Goal: Task Accomplishment & Management: Manage account settings

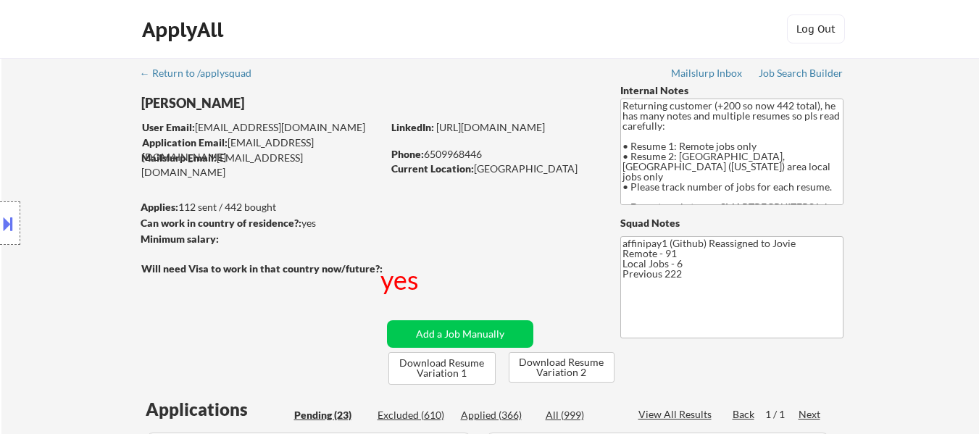
select select ""pending""
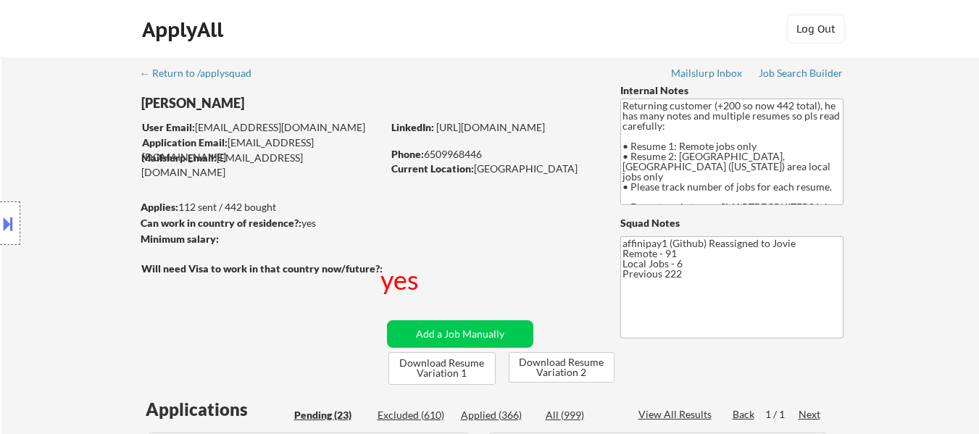
select select ""pending""
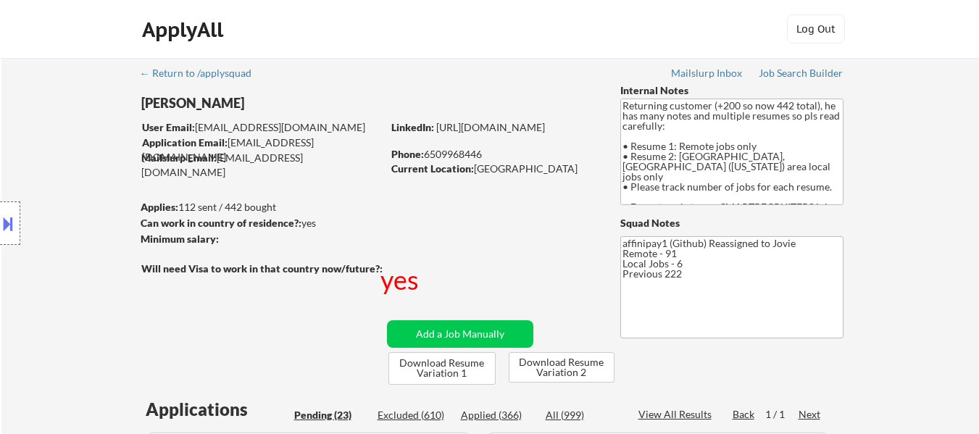
select select ""pending""
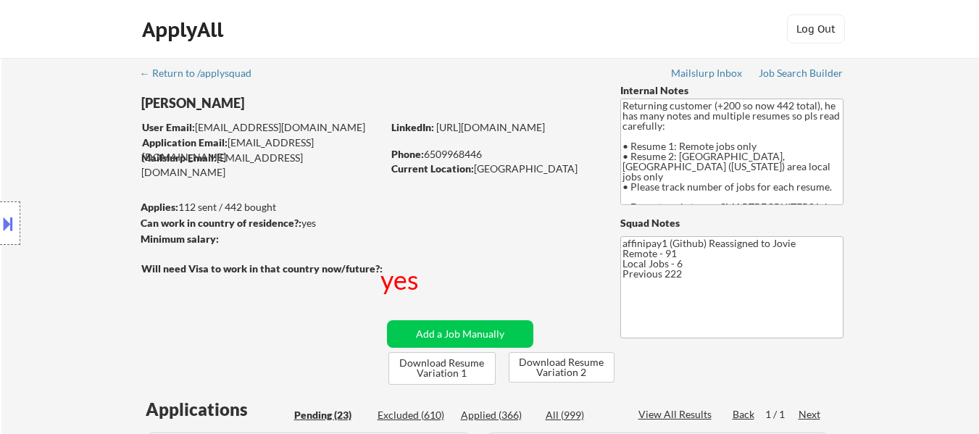
select select ""pending""
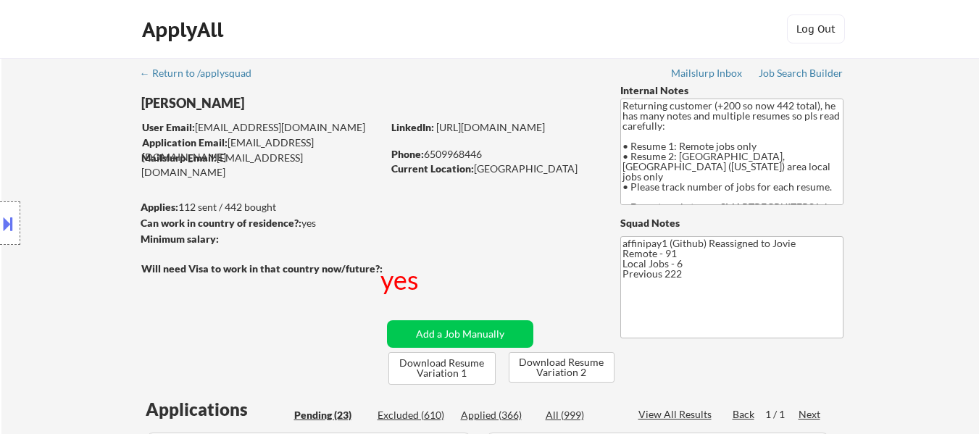
select select ""pending""
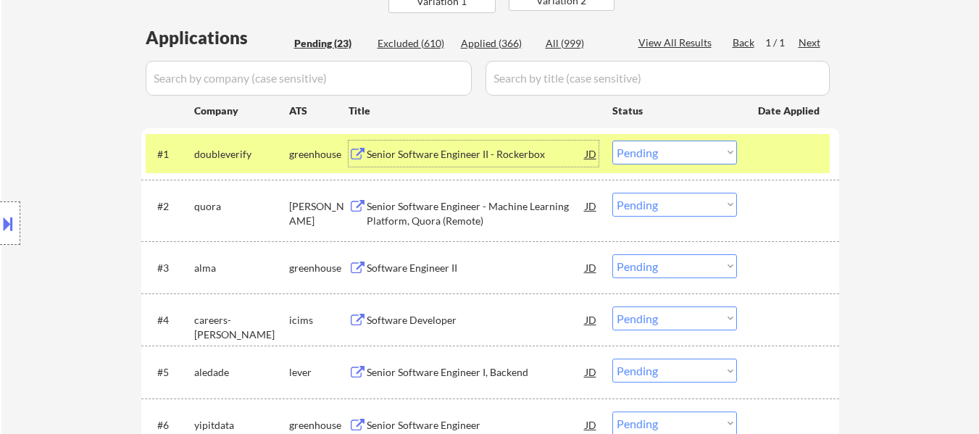
click at [470, 207] on div "Senior Software Engineer - Machine Learning Platform, Quora (Remote)" at bounding box center [476, 213] width 219 height 28
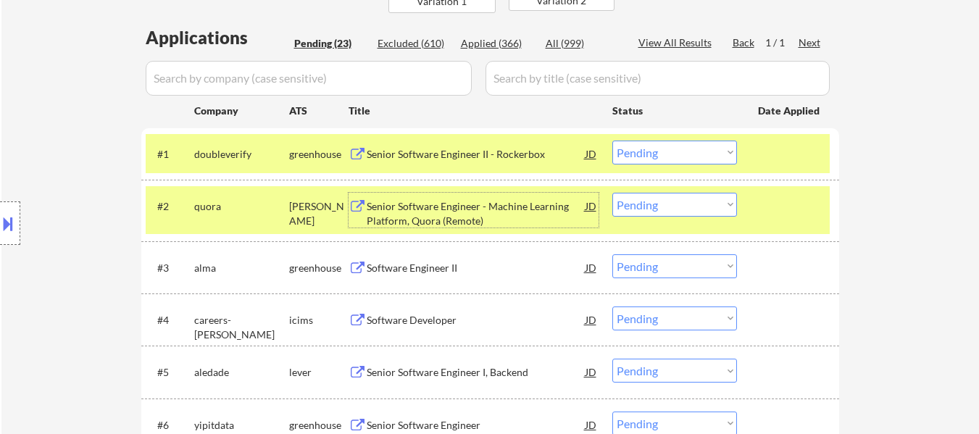
click at [593, 148] on div "JD" at bounding box center [591, 154] width 14 height 26
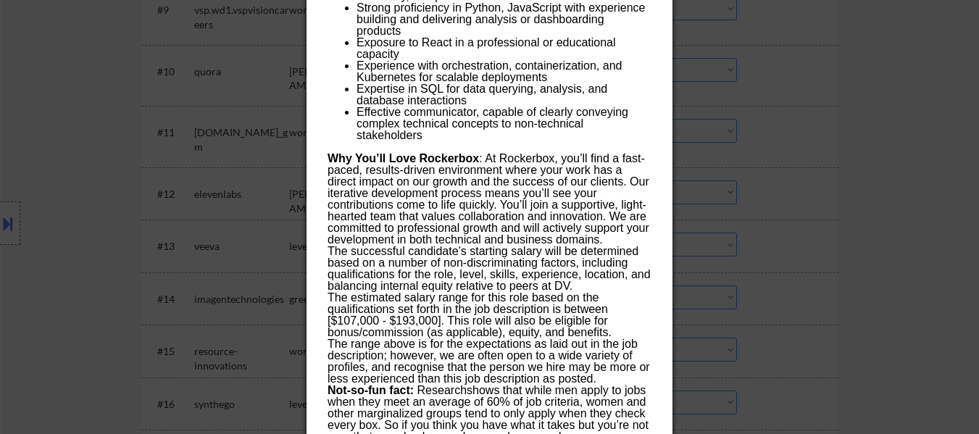
scroll to position [1096, 0]
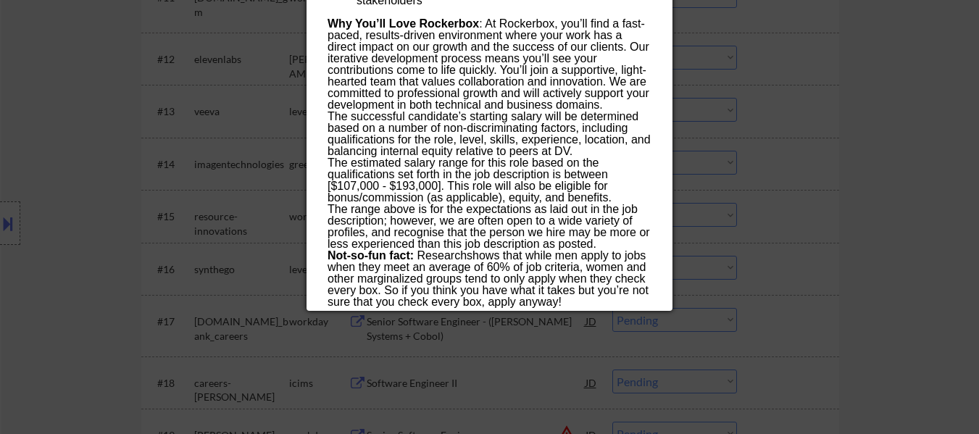
drag, startPoint x: 327, startPoint y: 64, endPoint x: 575, endPoint y: 304, distance: 344.8
copy div "Senior Software Engineer II - Rockerbox doubleverify USA - Remote AI Location C…"
click at [892, 149] on div at bounding box center [489, 217] width 979 height 434
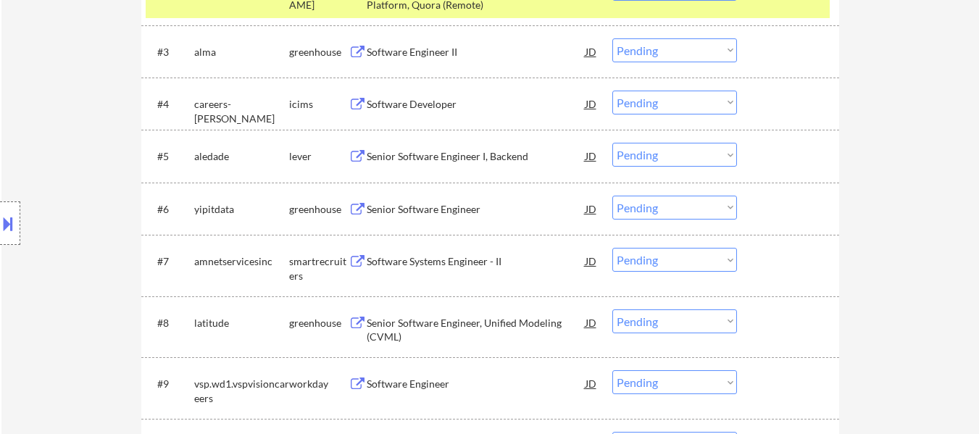
scroll to position [372, 0]
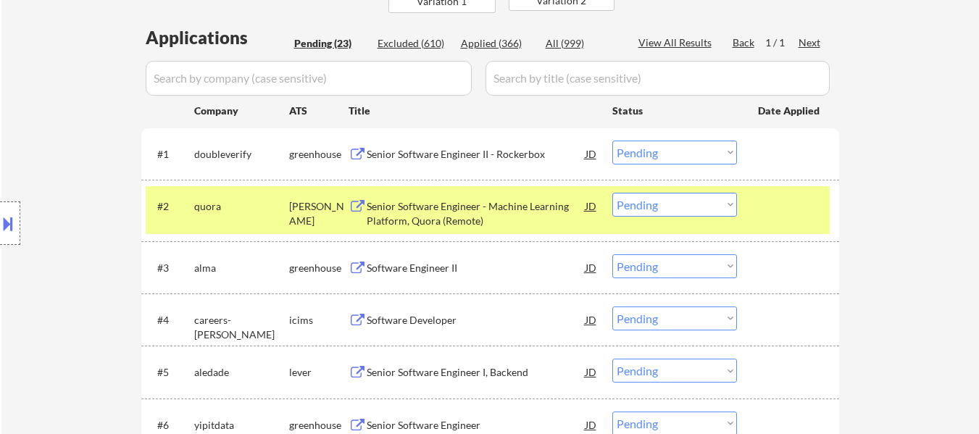
click at [684, 150] on select "Choose an option... Pending Applied Excluded (Questions) Excluded (Expired) Exc…" at bounding box center [674, 153] width 125 height 24
click at [612, 141] on select "Choose an option... Pending Applied Excluded (Questions) Excluded (Expired) Exc…" at bounding box center [674, 153] width 125 height 24
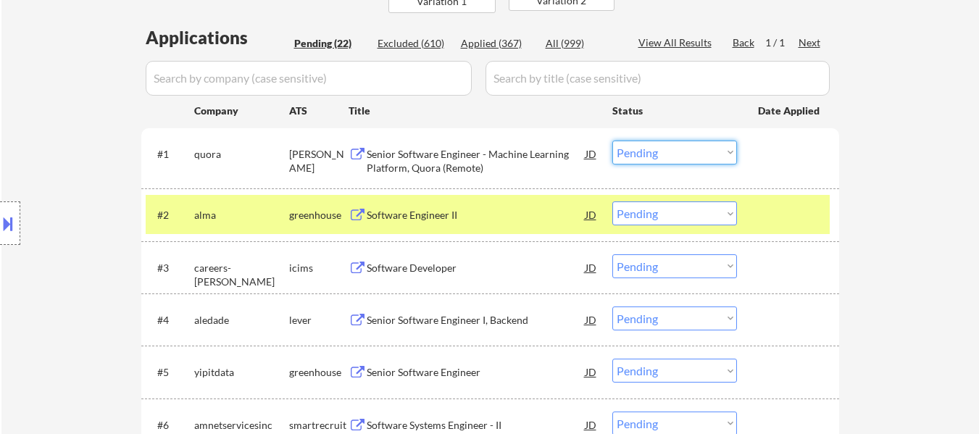
click at [687, 148] on select "Choose an option... Pending Applied Excluded (Questions) Excluded (Expired) Exc…" at bounding box center [674, 153] width 125 height 24
click at [612, 141] on select "Choose an option... Pending Applied Excluded (Questions) Excluded (Expired) Exc…" at bounding box center [674, 153] width 125 height 24
select select ""pending""
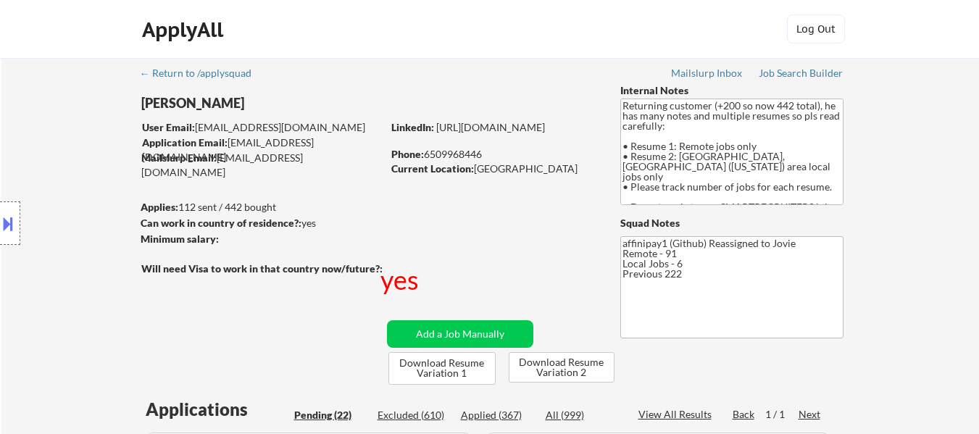
select select ""pending""
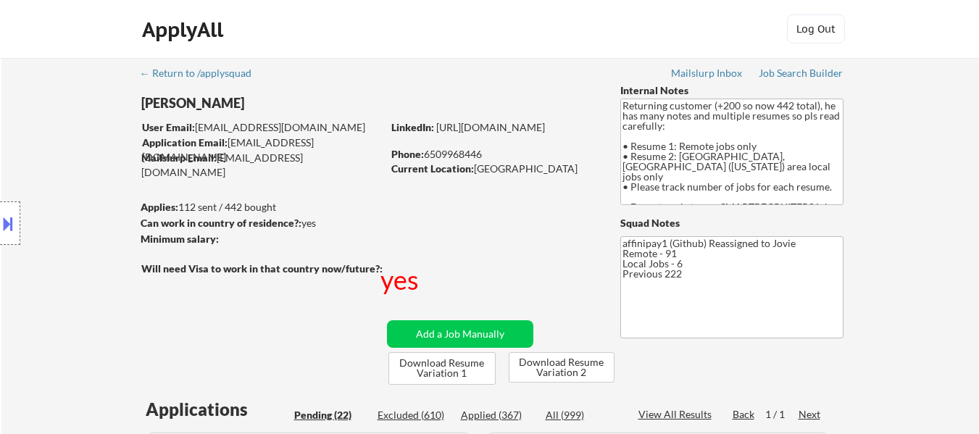
select select ""pending""
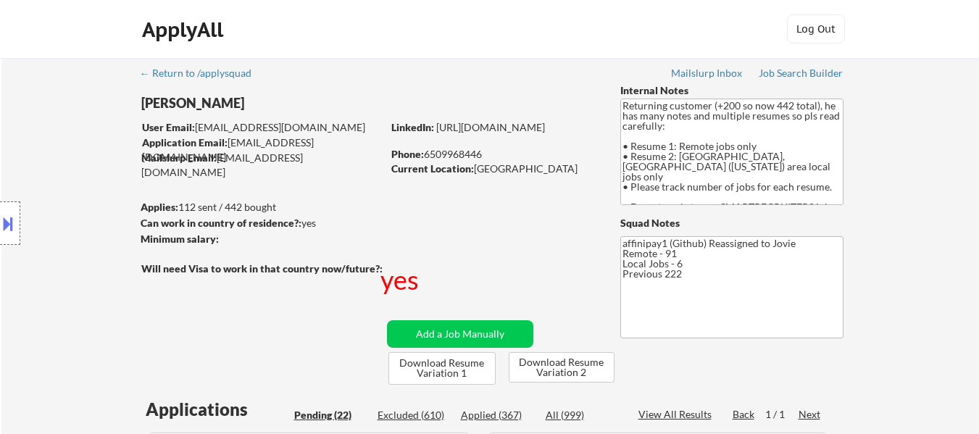
select select ""pending""
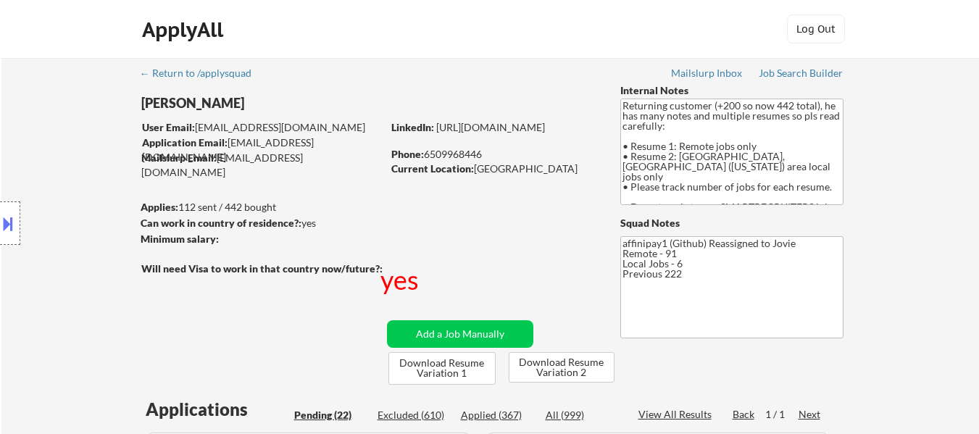
select select ""pending""
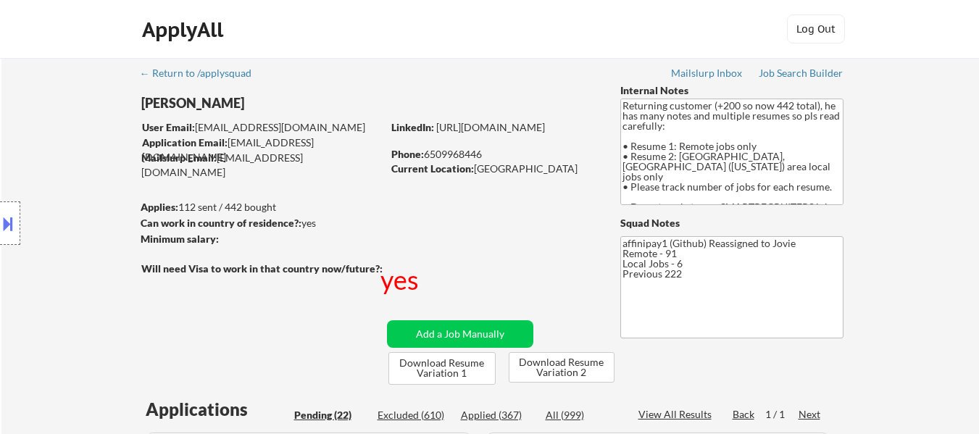
select select ""pending""
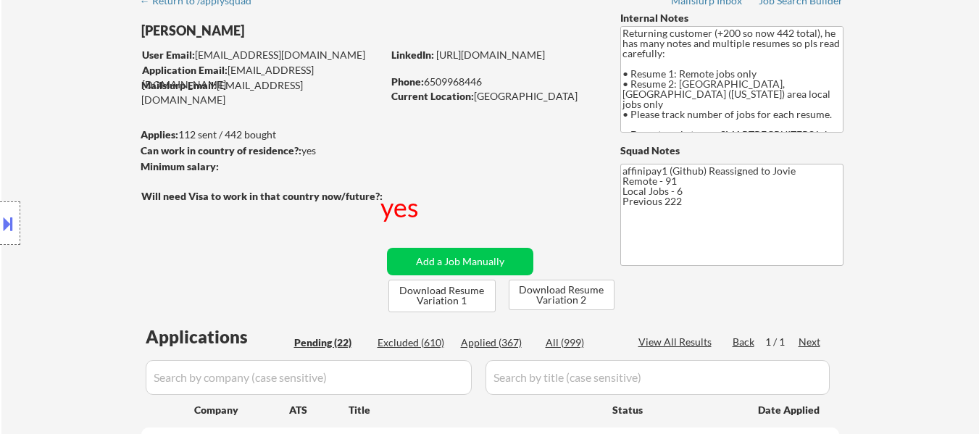
scroll to position [145, 0]
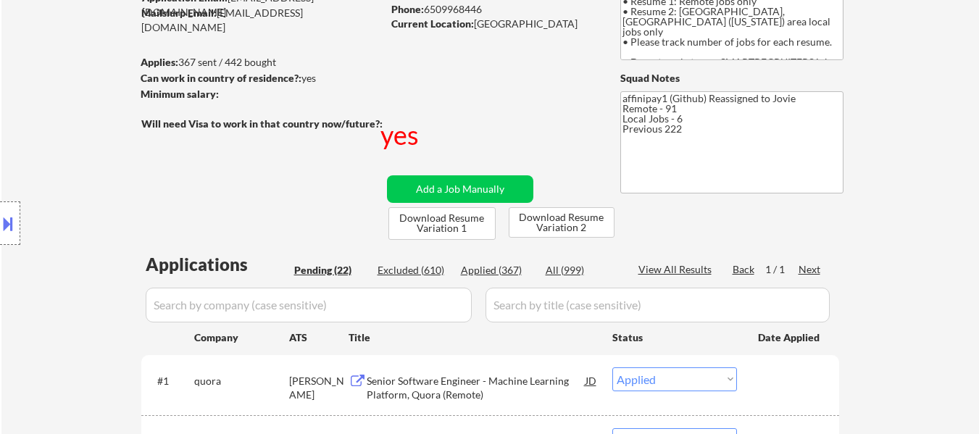
select select ""pending""
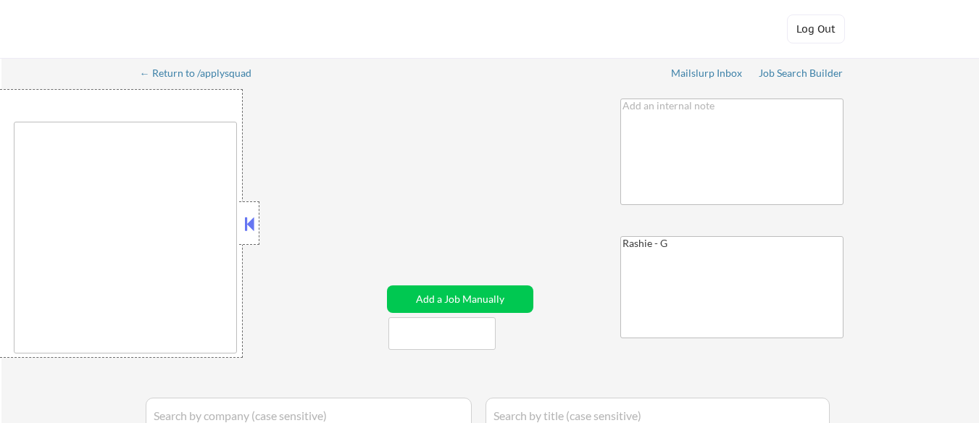
type textarea "[GEOGRAPHIC_DATA], [GEOGRAPHIC_DATA] [GEOGRAPHIC_DATA], [GEOGRAPHIC_DATA] [GEOG…"
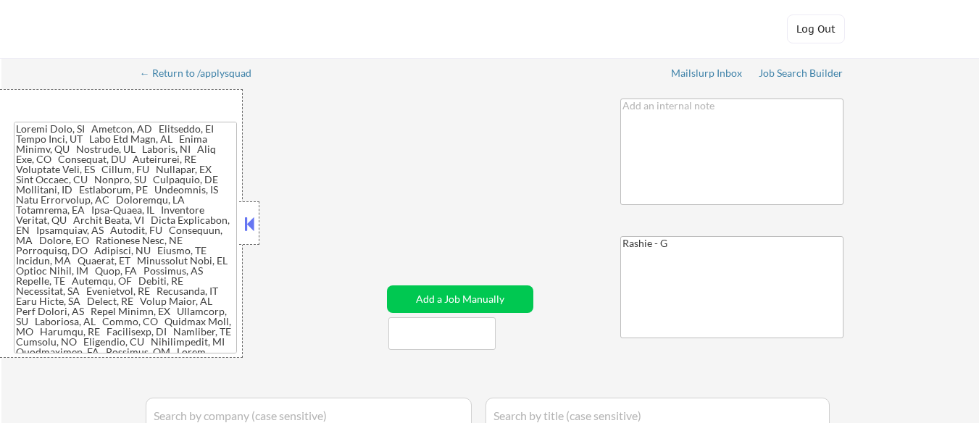
select select ""pending""
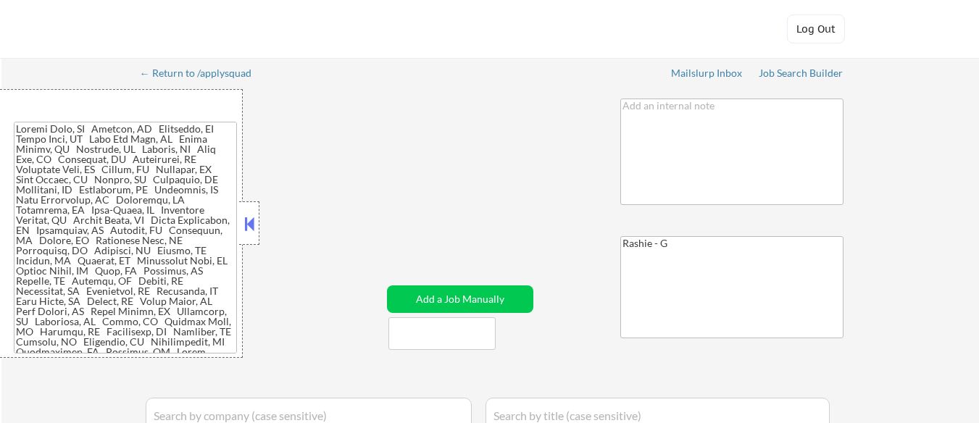
select select ""pending""
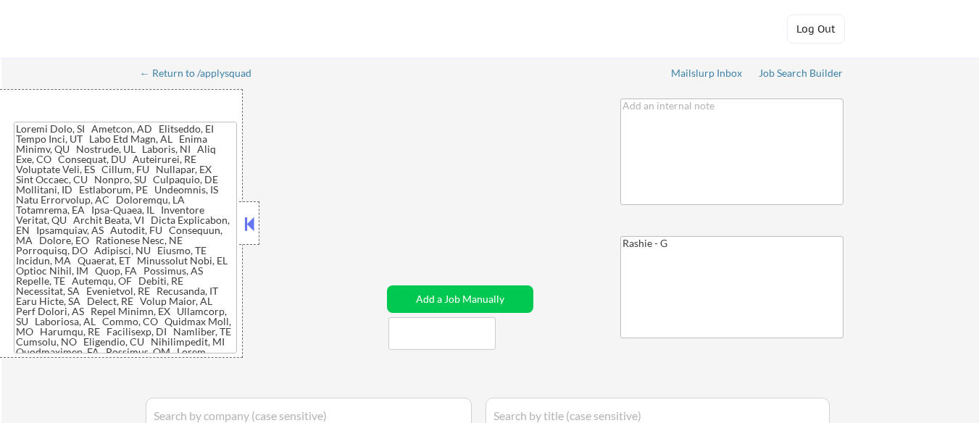
select select ""pending""
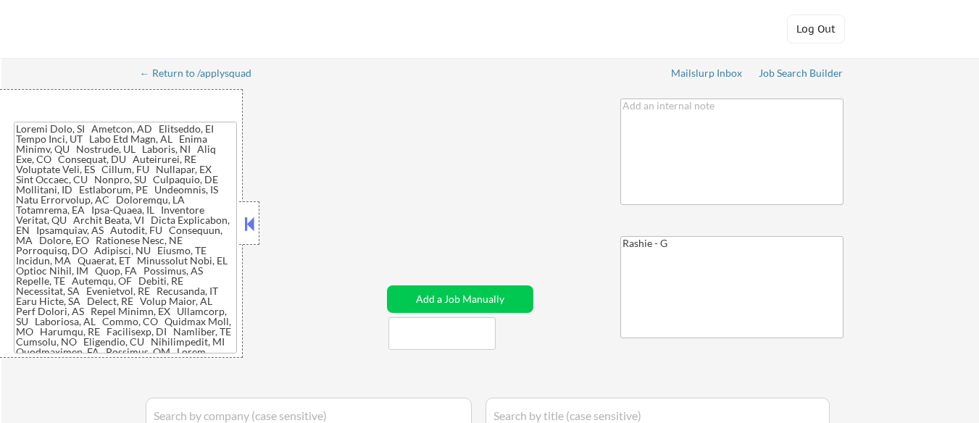
select select ""pending""
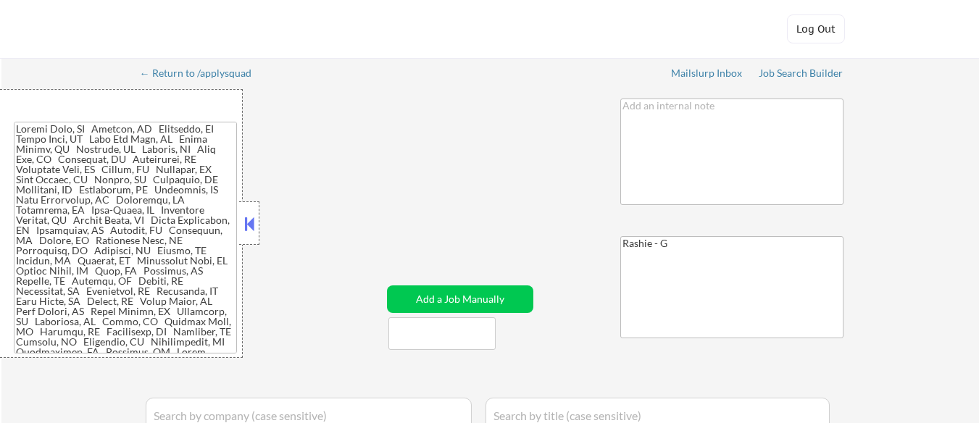
select select ""pending""
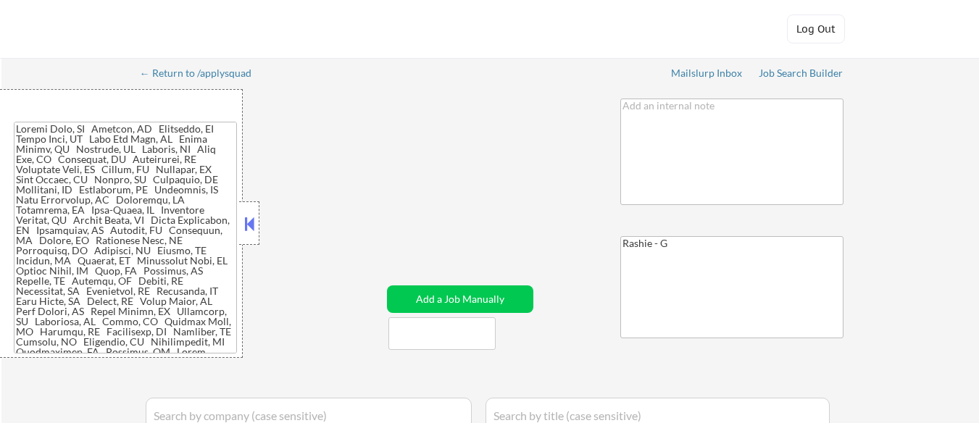
select select ""pending""
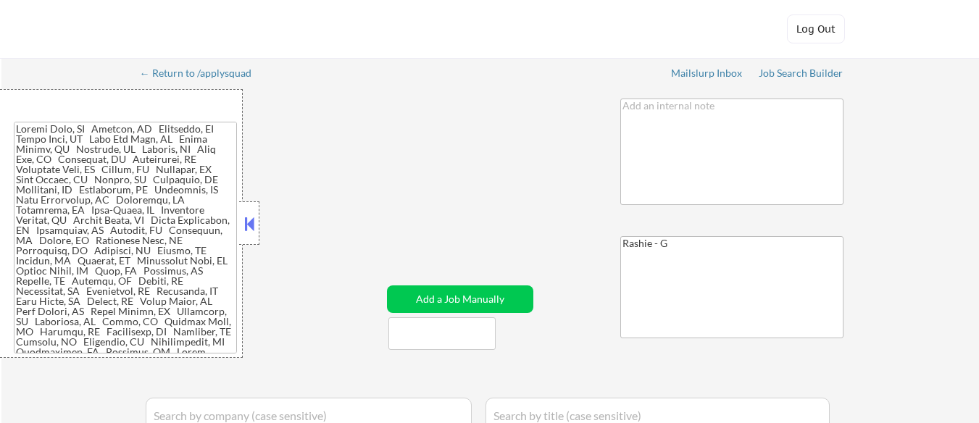
select select ""pending""
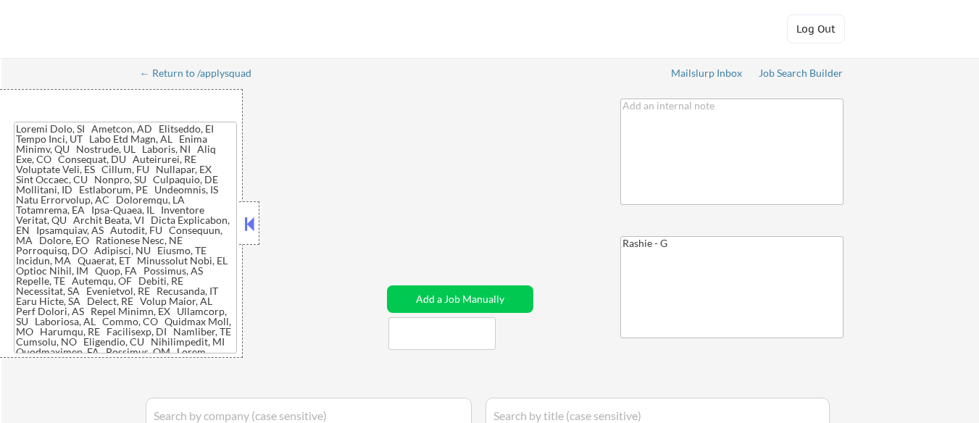
select select ""pending""
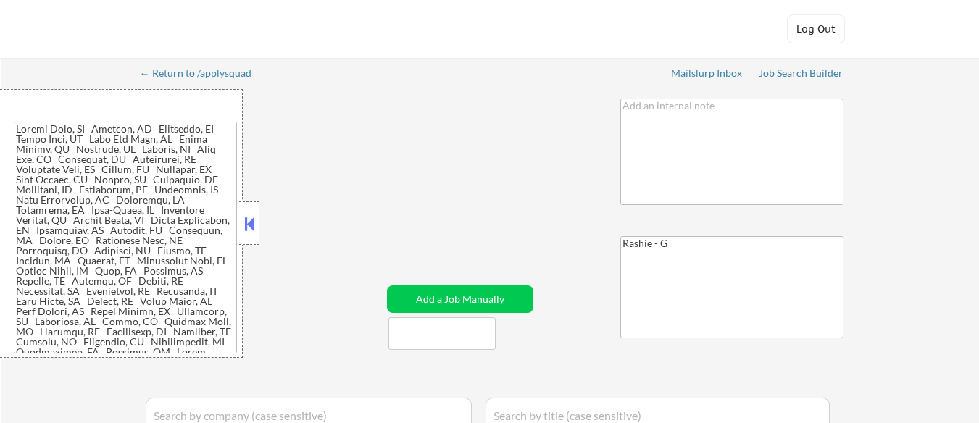
select select ""pending""
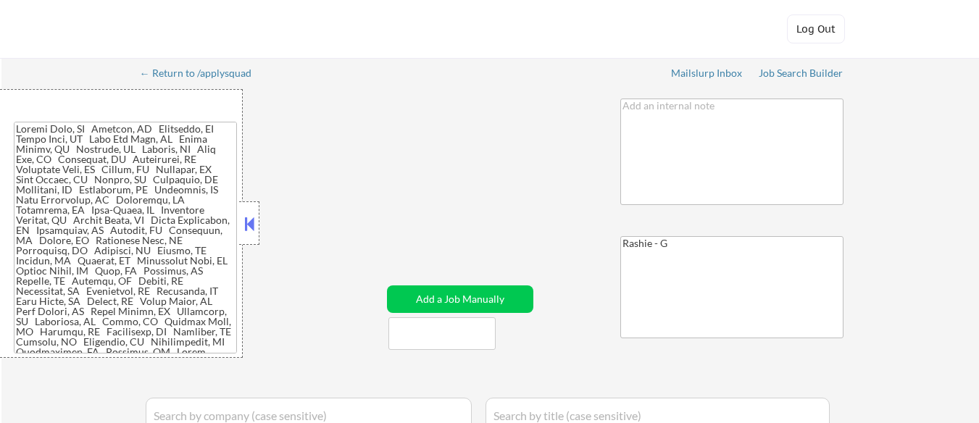
select select ""pending""
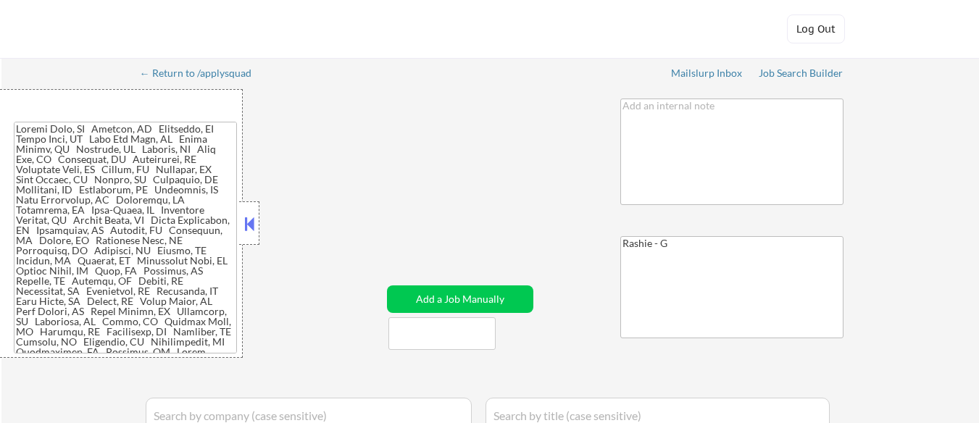
select select ""pending""
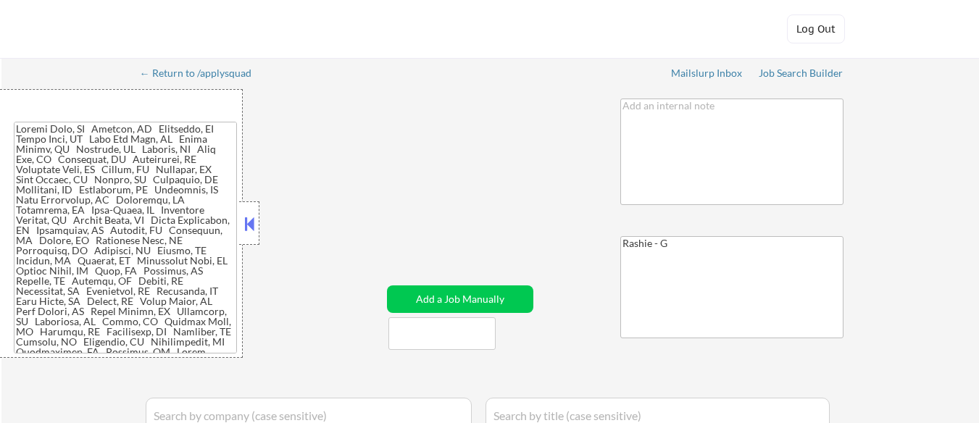
select select ""pending""
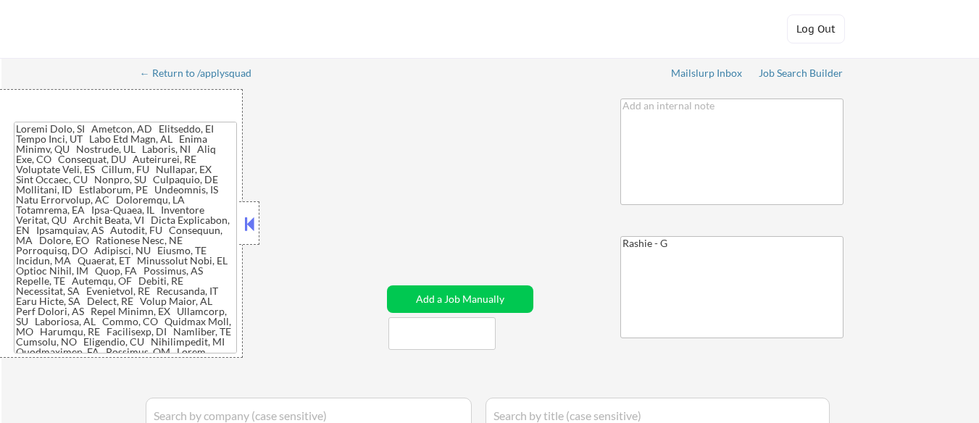
select select ""pending""
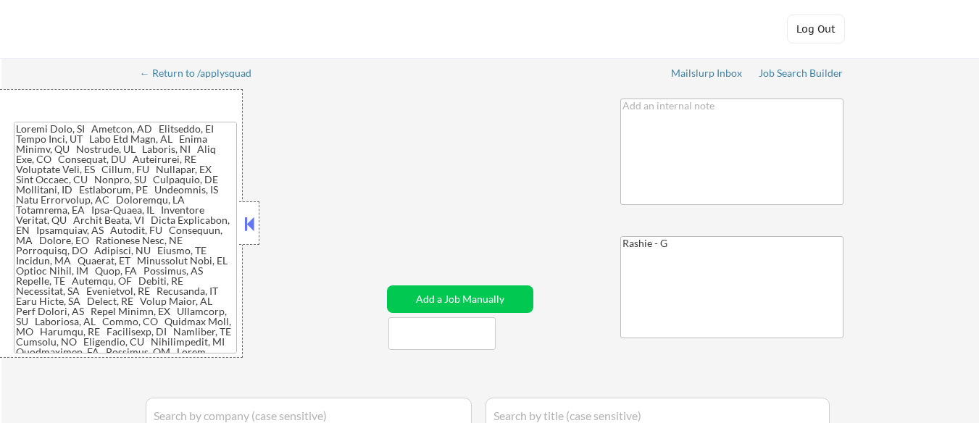
select select ""pending""
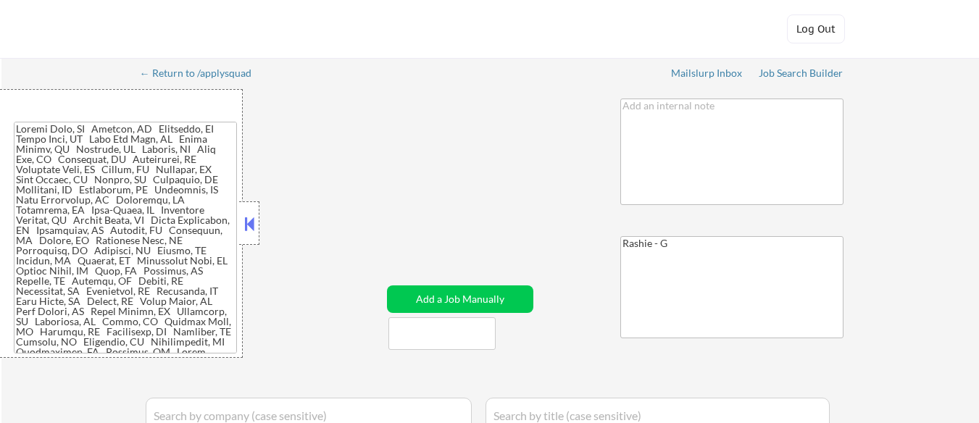
select select ""pending""
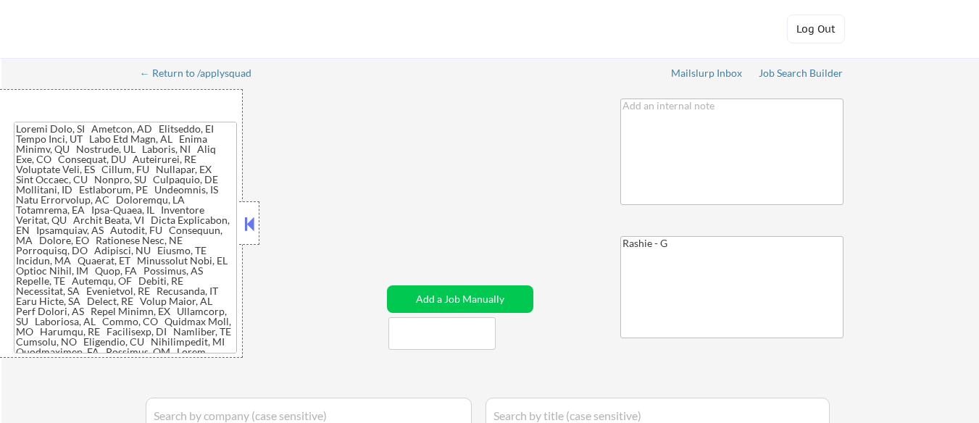
select select ""pending""
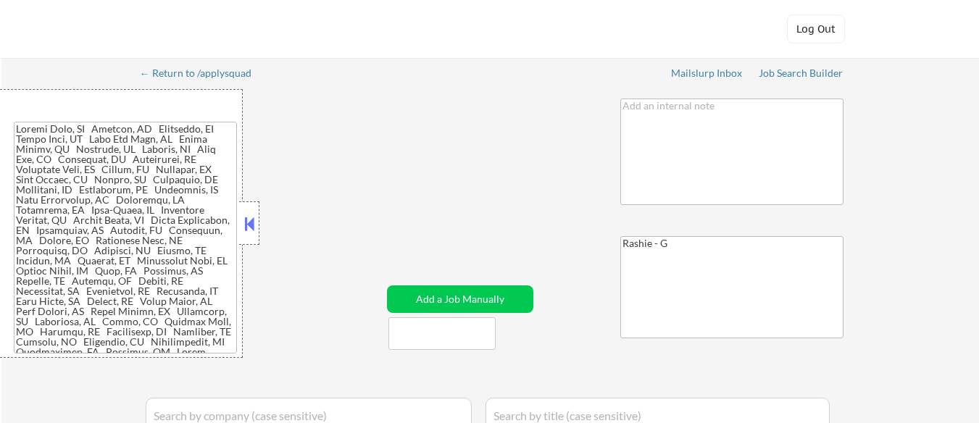
select select ""pending""
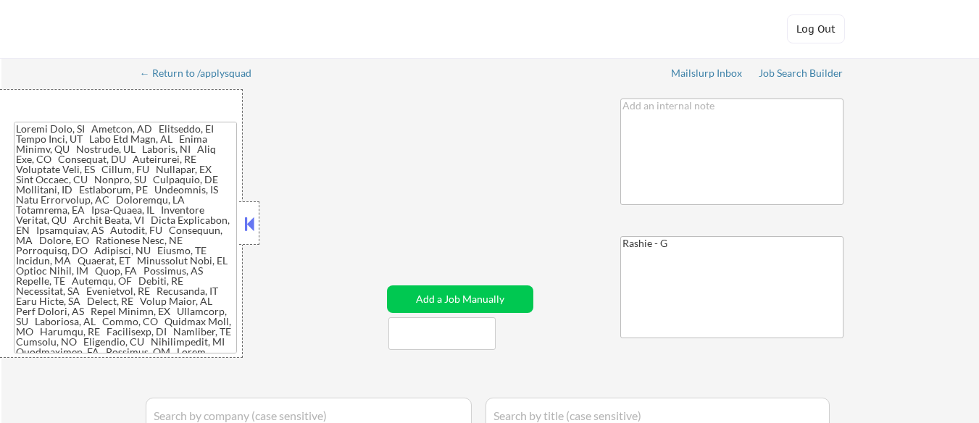
select select ""pending""
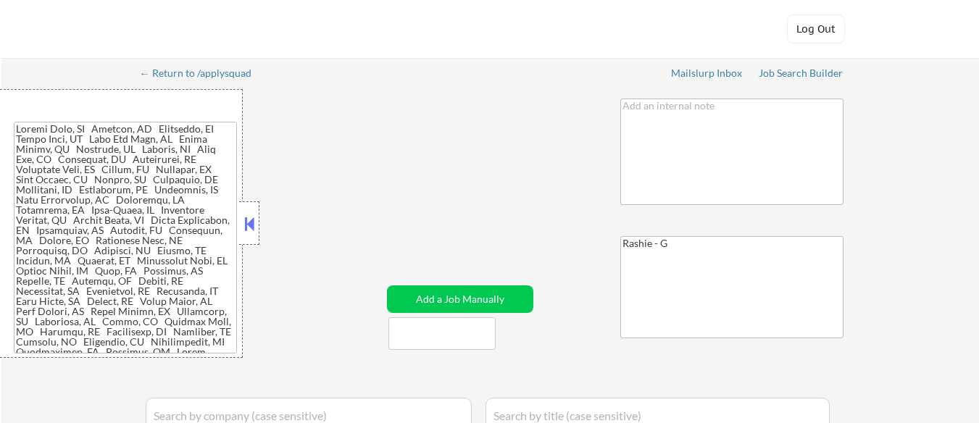
select select ""pending""
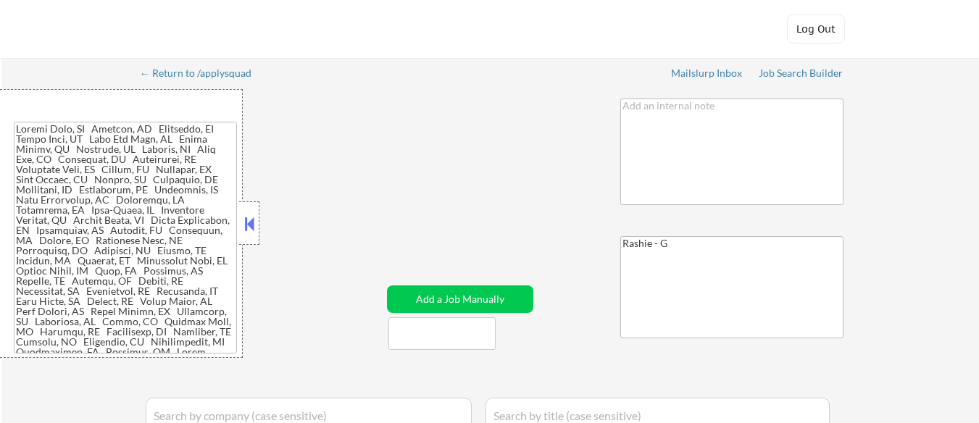
select select ""pending""
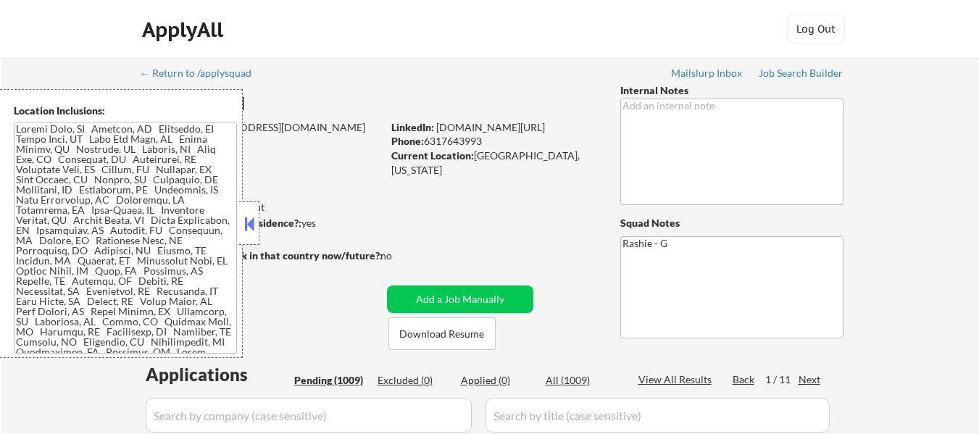
click at [251, 220] on button at bounding box center [249, 224] width 16 height 22
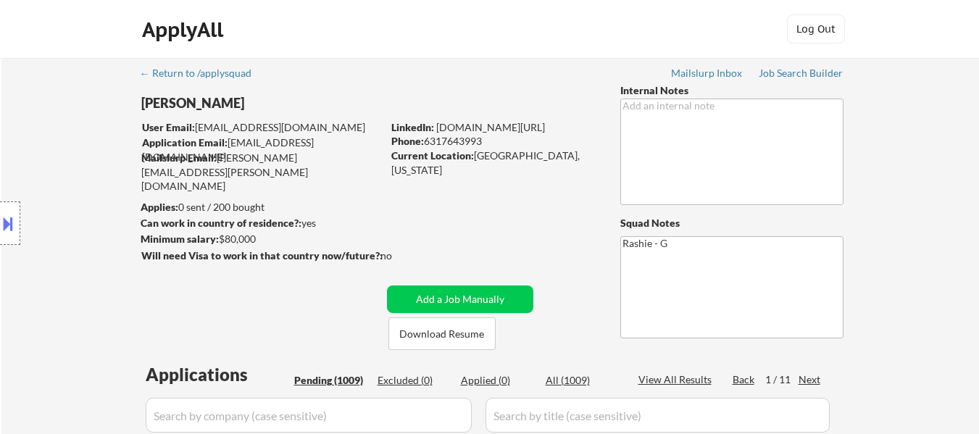
click at [12, 226] on button at bounding box center [8, 224] width 16 height 24
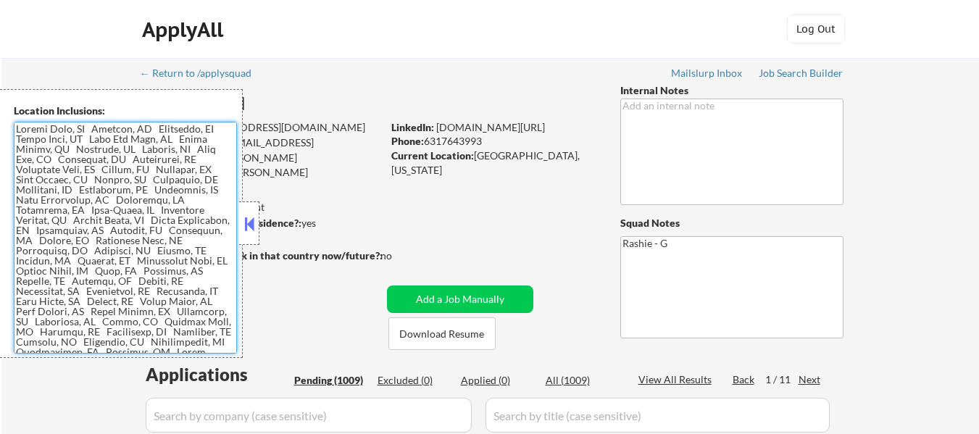
click at [168, 246] on textarea at bounding box center [125, 238] width 223 height 232
click at [199, 229] on textarea at bounding box center [125, 238] width 223 height 232
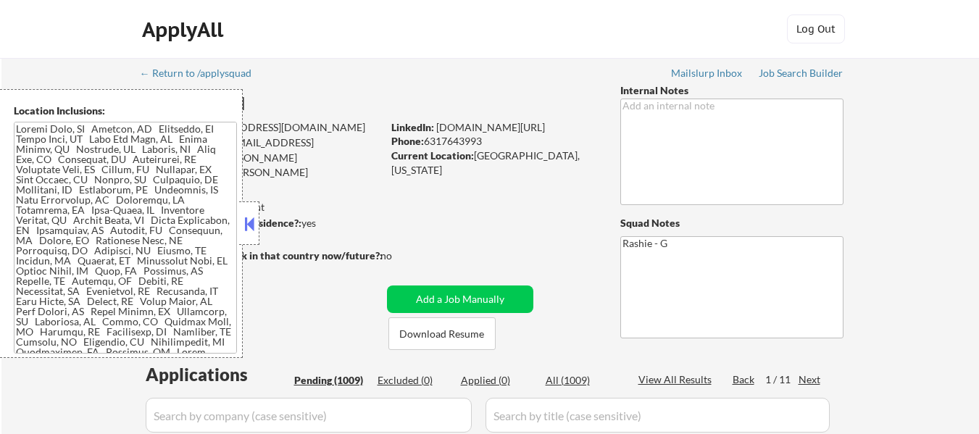
click at [256, 221] on button at bounding box center [249, 224] width 16 height 22
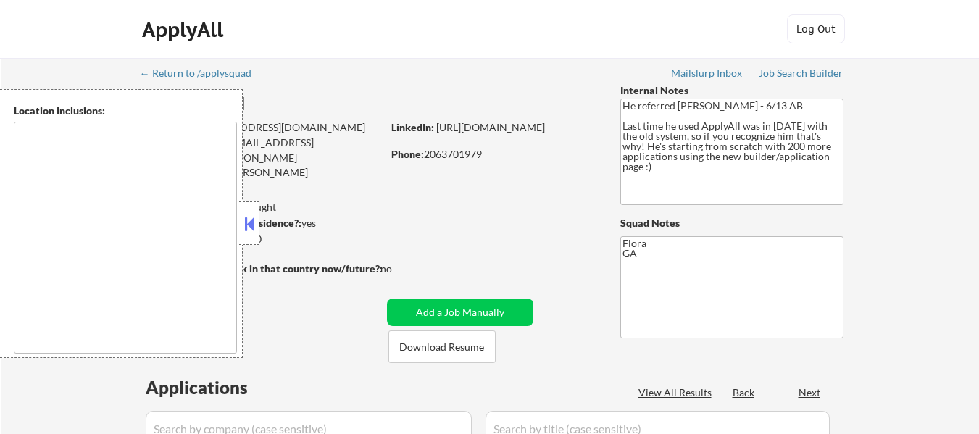
type textarea "[GEOGRAPHIC_DATA], [GEOGRAPHIC_DATA] [GEOGRAPHIC_DATA], [GEOGRAPHIC_DATA] [GEOG…"
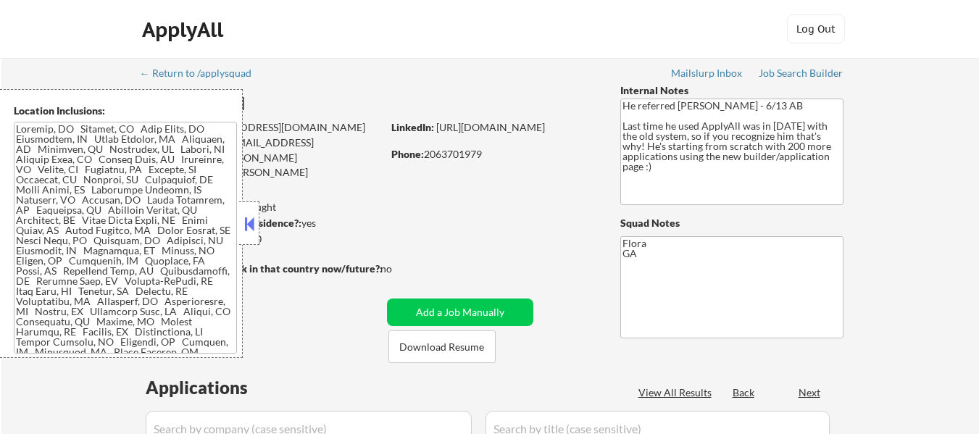
select select ""pending""
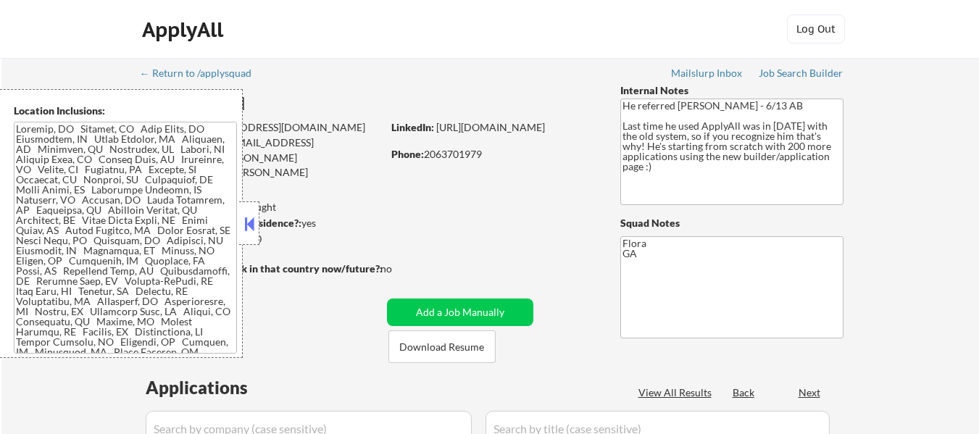
select select ""pending""
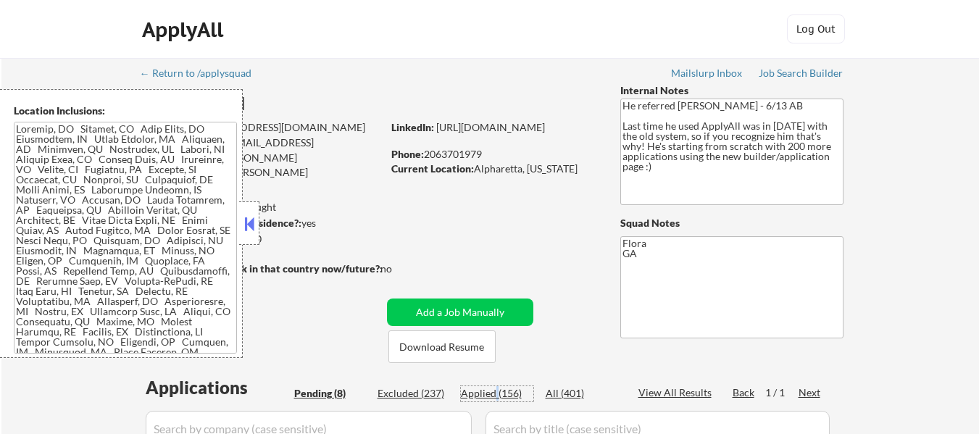
click at [496, 391] on div "Applied (156)" at bounding box center [497, 393] width 72 height 14
select select ""applied""
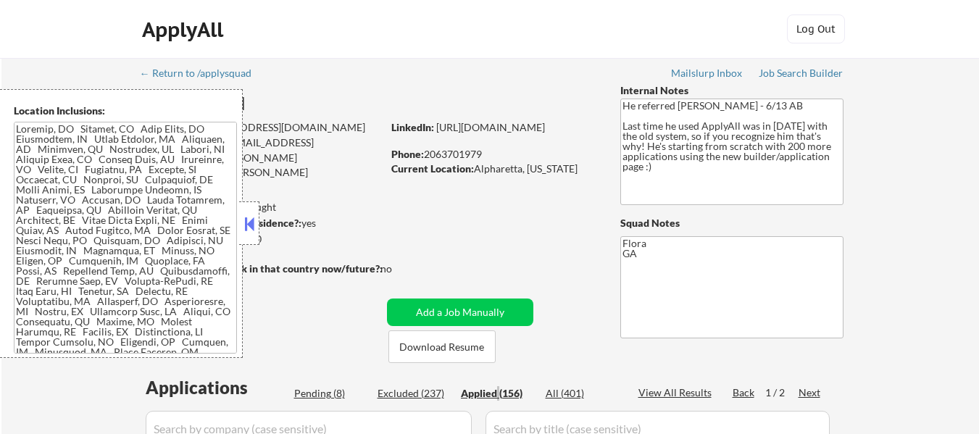
select select ""applied""
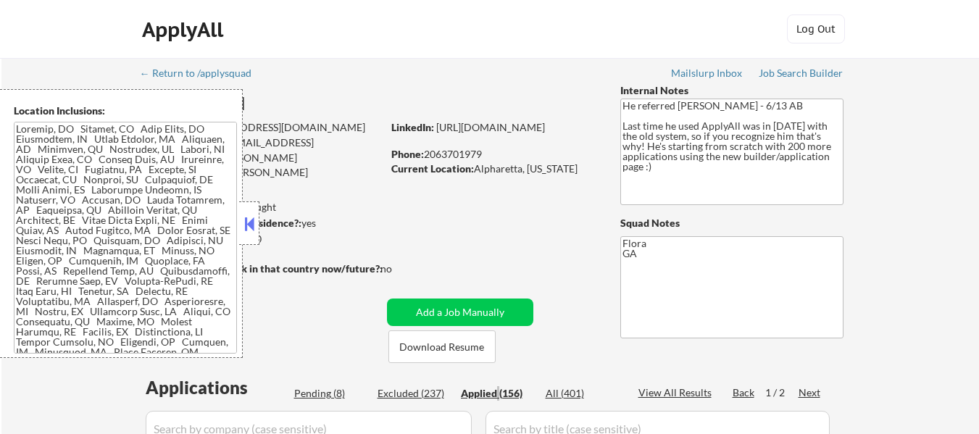
select select ""applied""
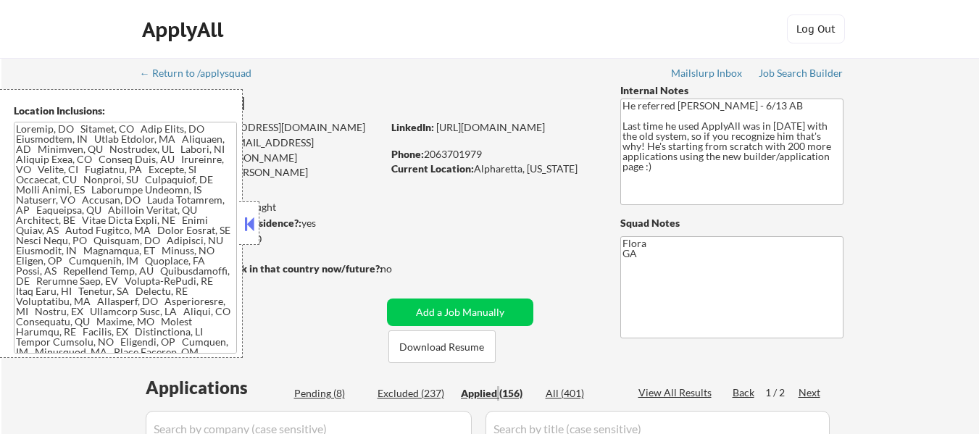
select select ""applied""
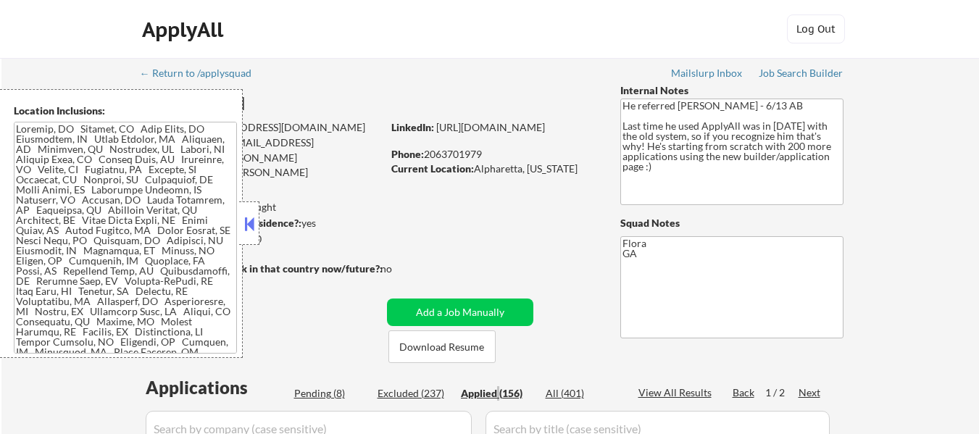
select select ""applied""
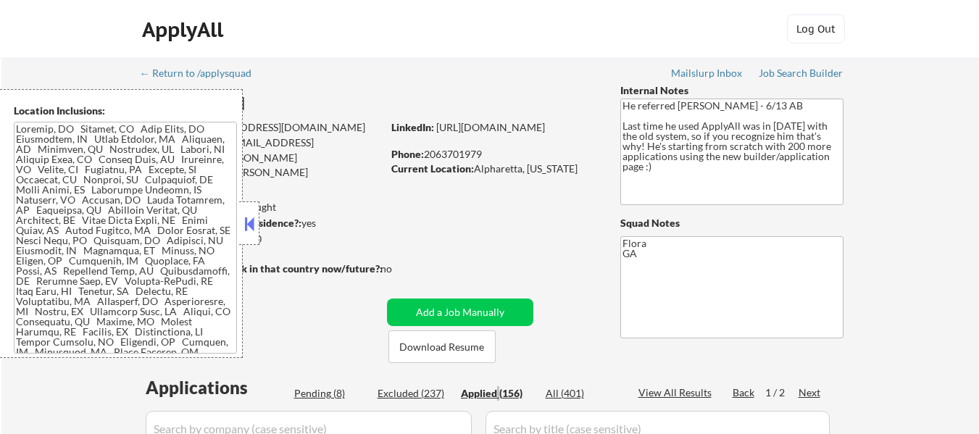
select select ""applied""
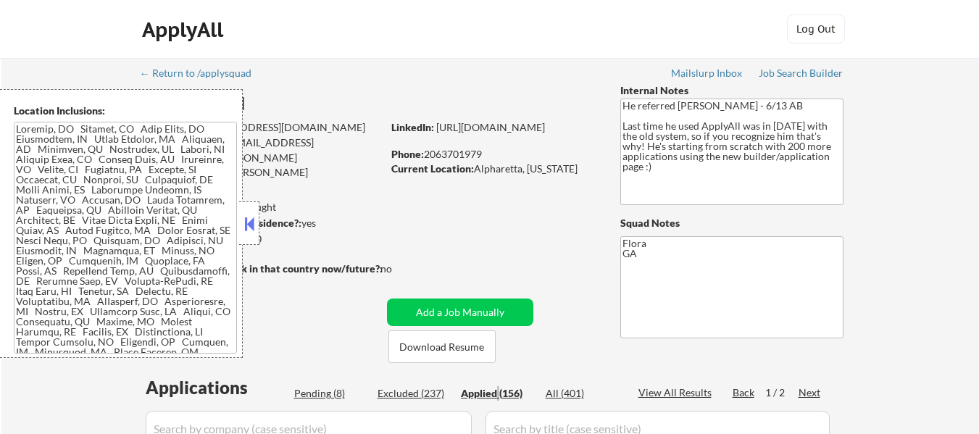
select select ""applied""
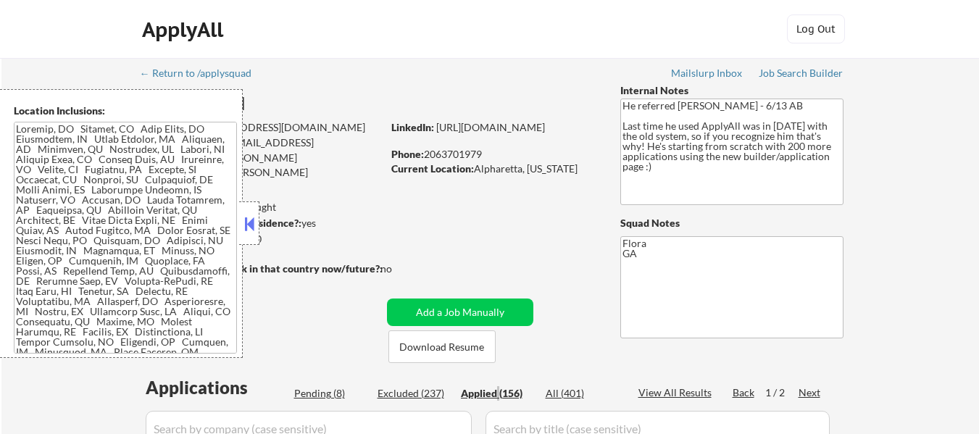
select select ""applied""
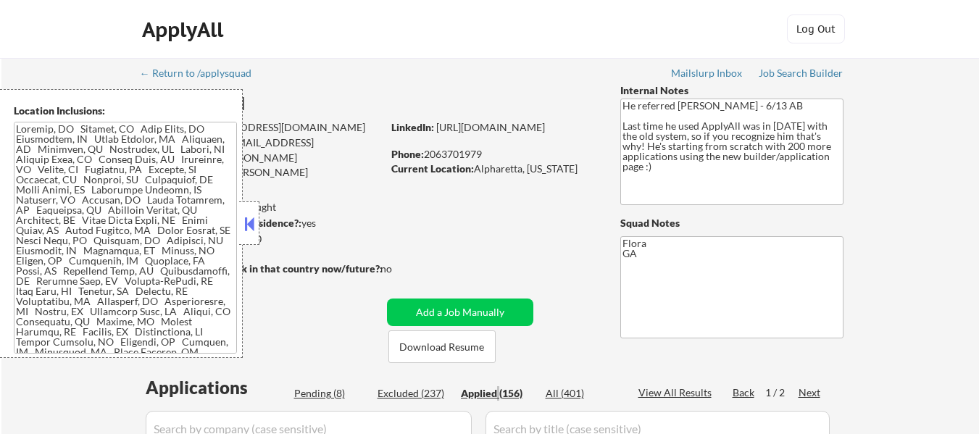
select select ""applied""
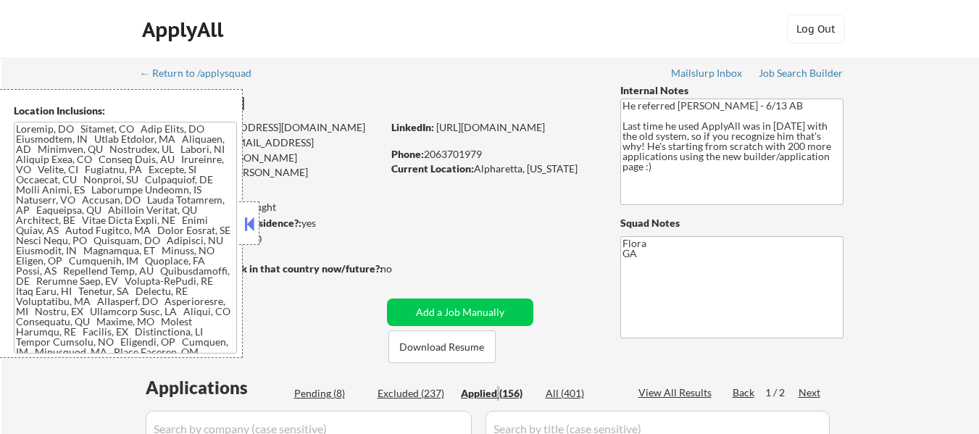
select select ""applied""
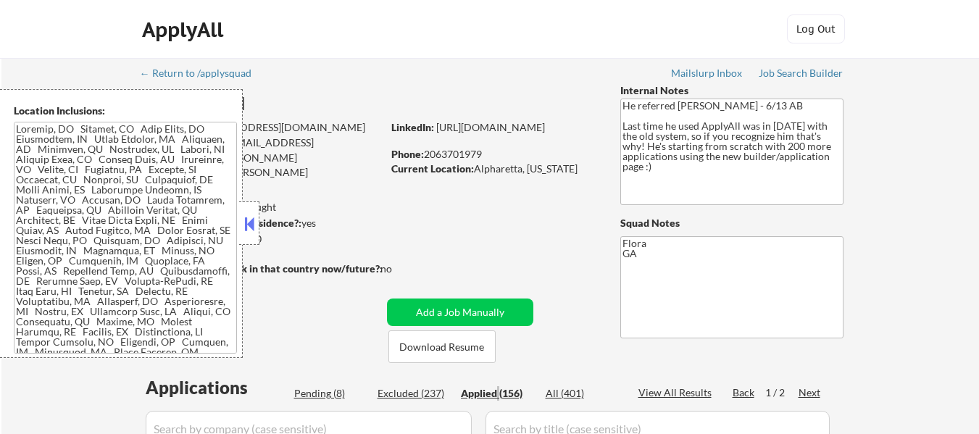
select select ""applied""
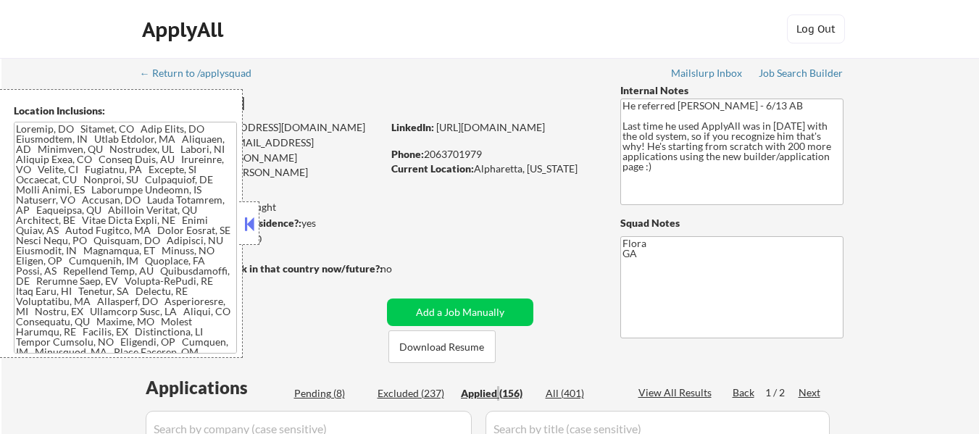
select select ""applied""
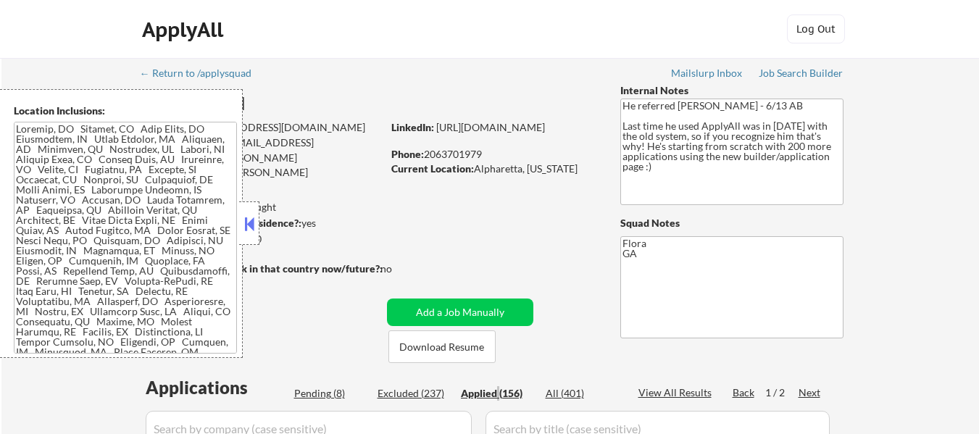
select select ""applied""
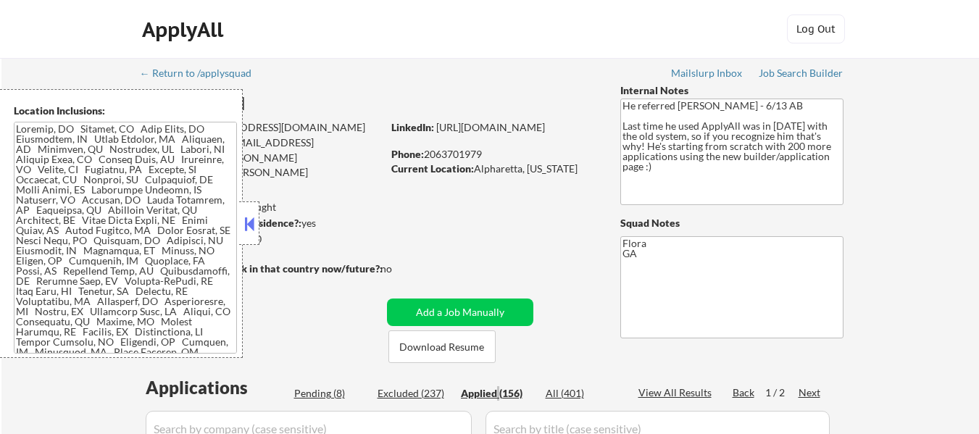
select select ""applied""
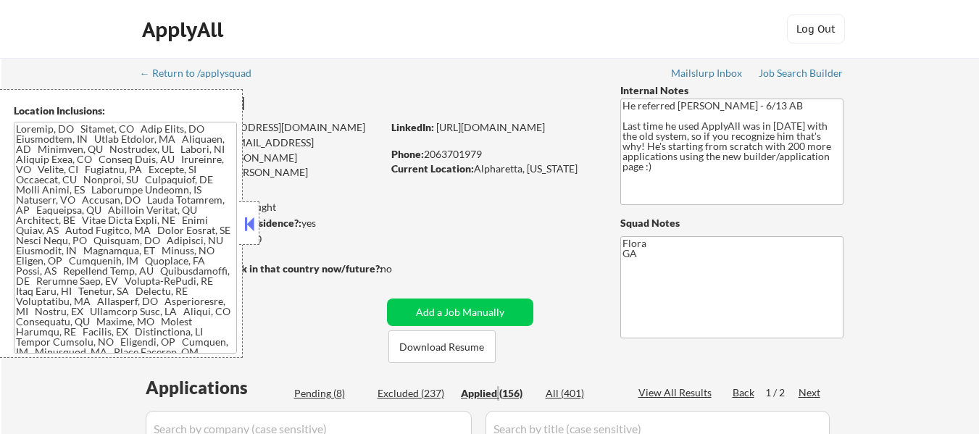
select select ""applied""
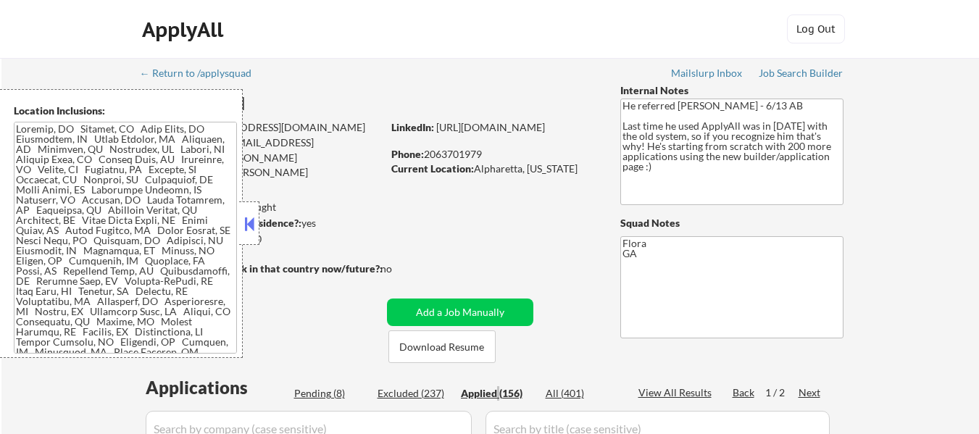
select select ""applied""
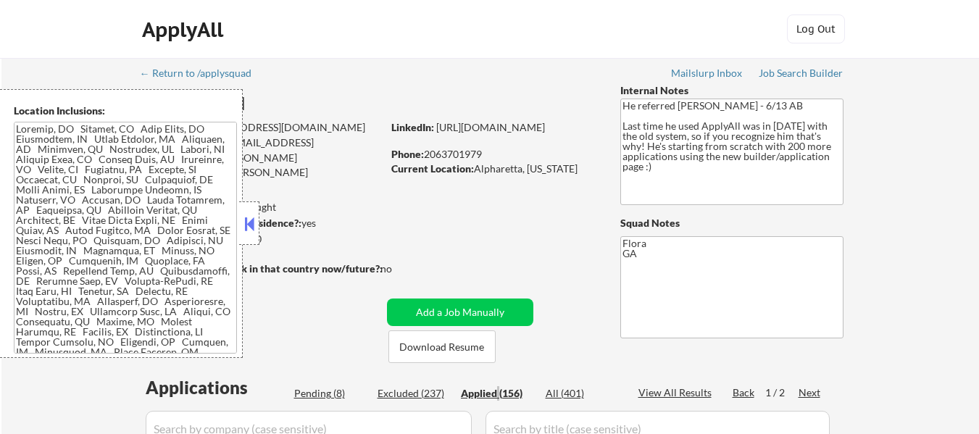
select select ""applied""
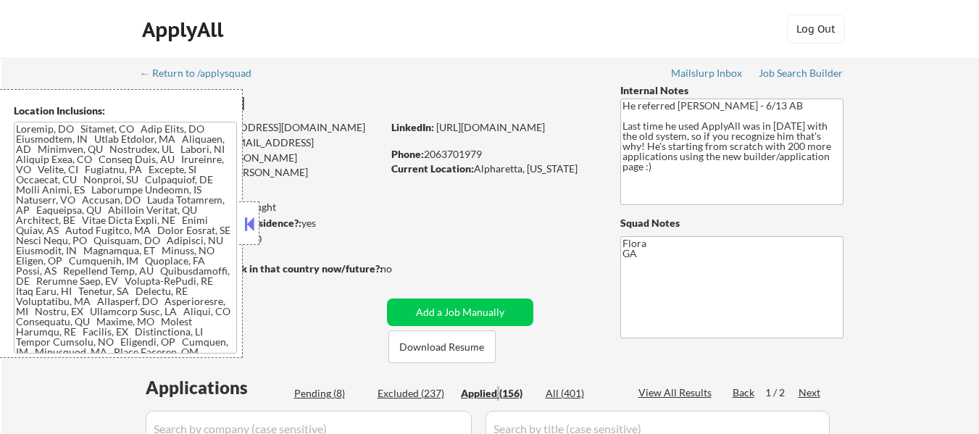
select select ""applied""
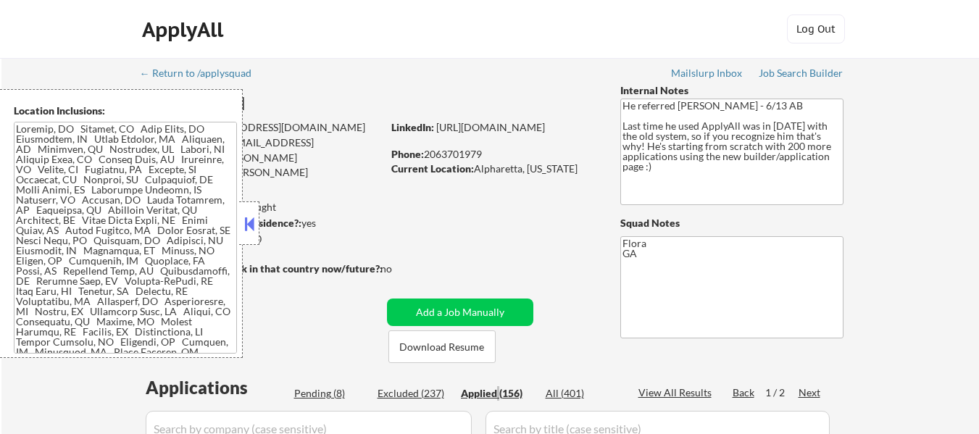
select select ""applied""
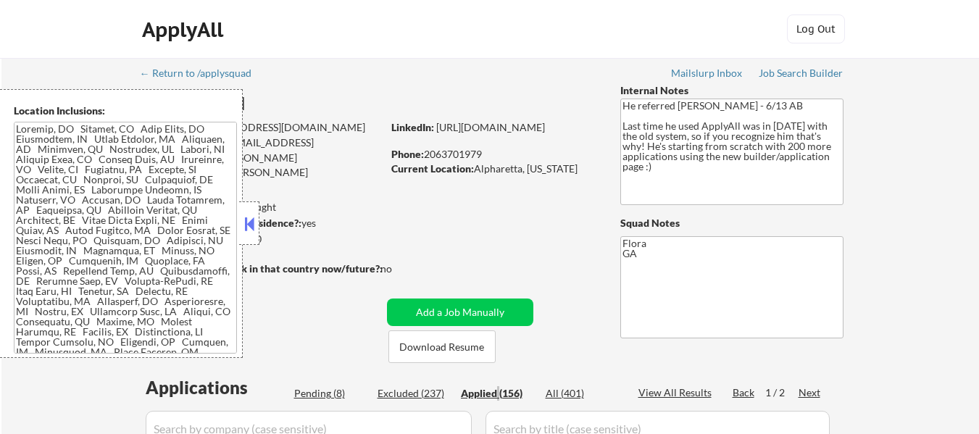
select select ""applied""
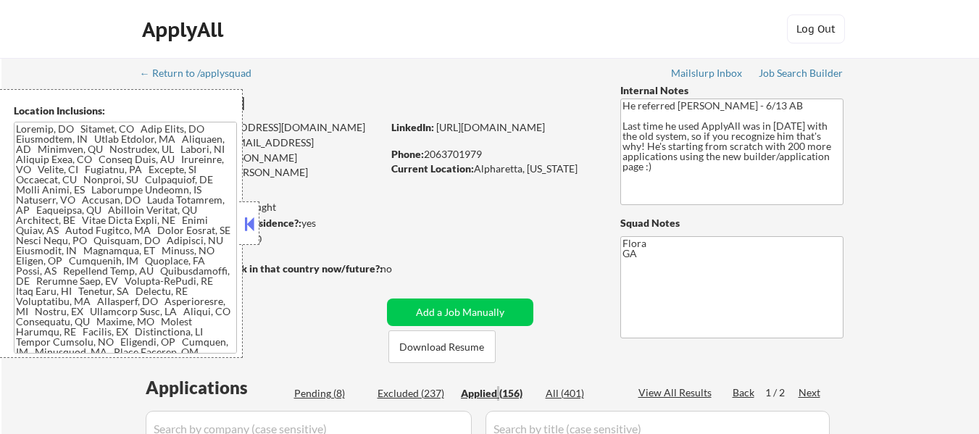
select select ""applied""
click at [254, 222] on button at bounding box center [249, 224] width 16 height 22
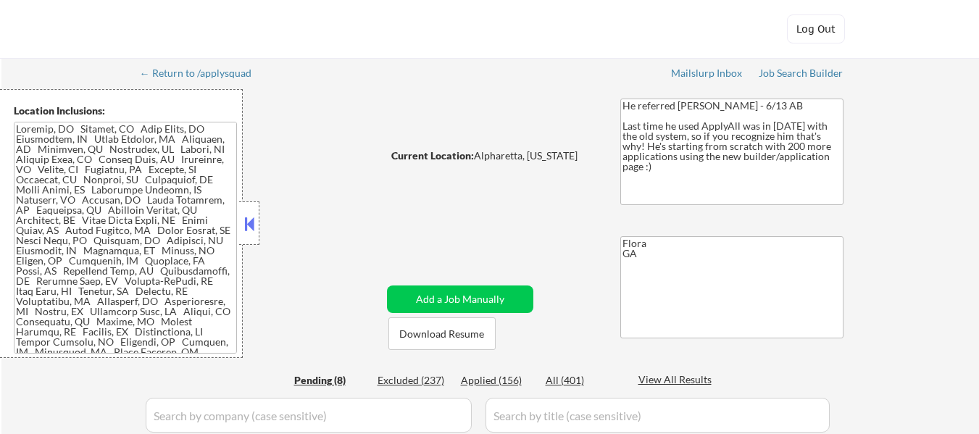
select select ""pending""
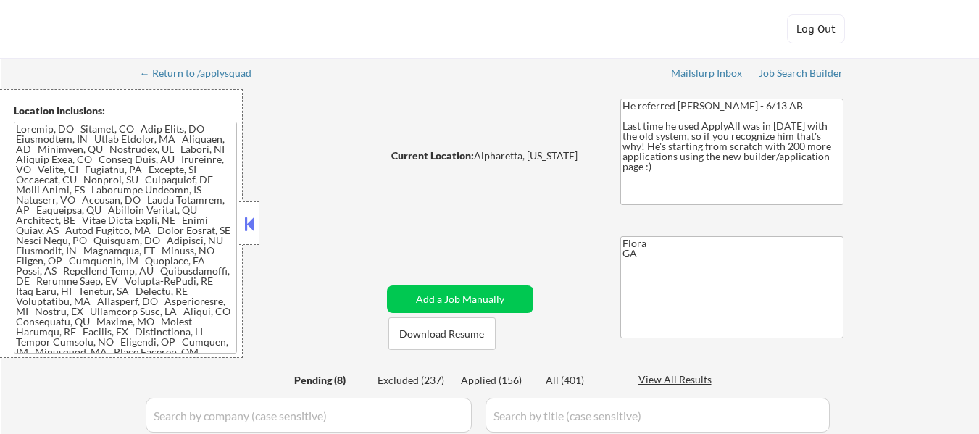
select select ""pending""
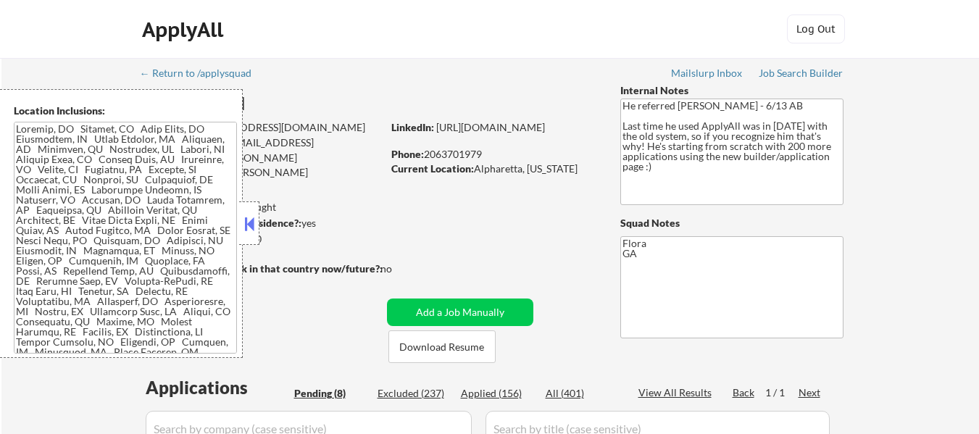
click at [253, 229] on button at bounding box center [249, 224] width 16 height 22
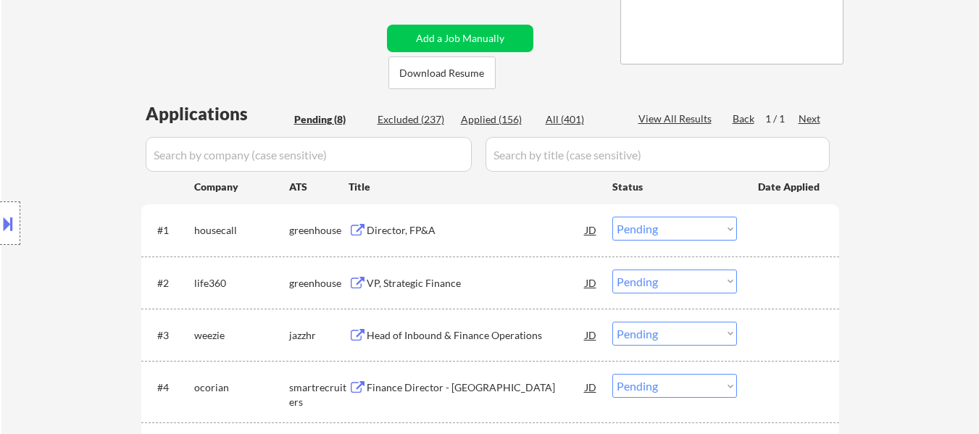
scroll to position [290, 0]
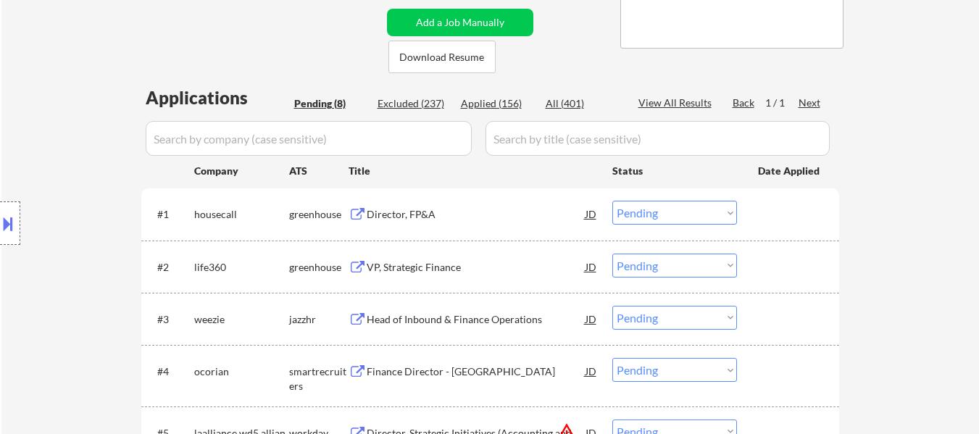
click at [367, 210] on div "Director, FP&A" at bounding box center [476, 214] width 219 height 14
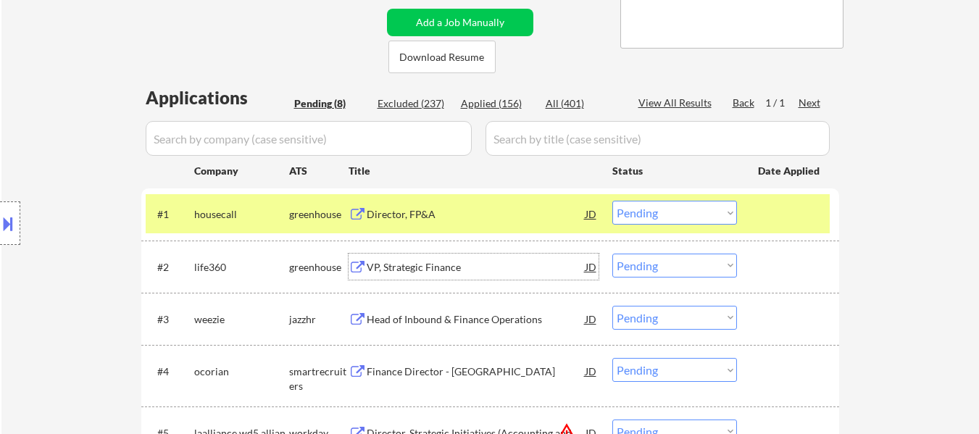
click at [452, 264] on div "VP, Strategic Finance" at bounding box center [476, 267] width 219 height 14
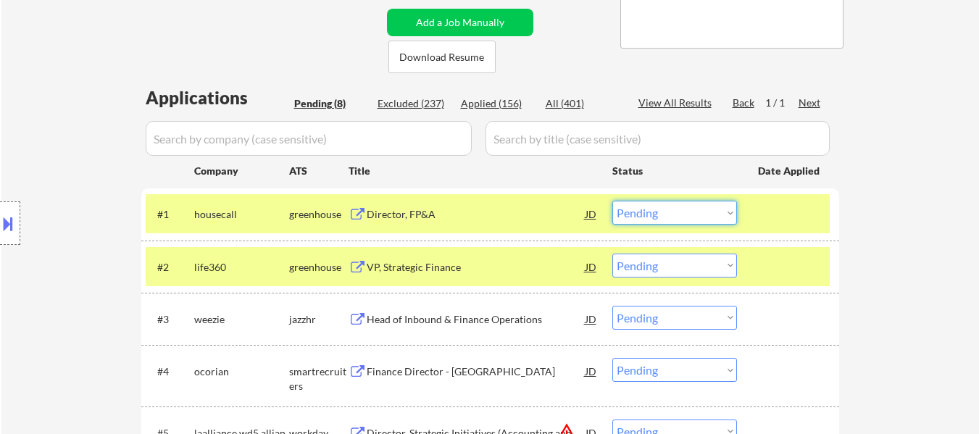
click at [689, 211] on select "Choose an option... Pending Applied Excluded (Questions) Excluded (Expired) Exc…" at bounding box center [674, 213] width 125 height 24
click at [612, 201] on select "Choose an option... Pending Applied Excluded (Questions) Excluded (Expired) Exc…" at bounding box center [674, 213] width 125 height 24
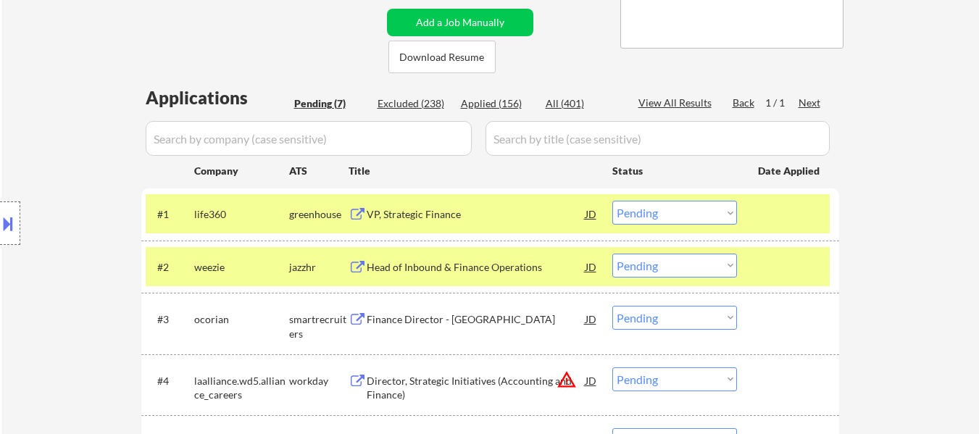
click at [688, 205] on select "Choose an option... Pending Applied Excluded (Questions) Excluded (Expired) Exc…" at bounding box center [674, 213] width 125 height 24
click at [612, 201] on select "Choose an option... Pending Applied Excluded (Questions) Excluded (Expired) Exc…" at bounding box center [674, 213] width 125 height 24
select select ""pending""
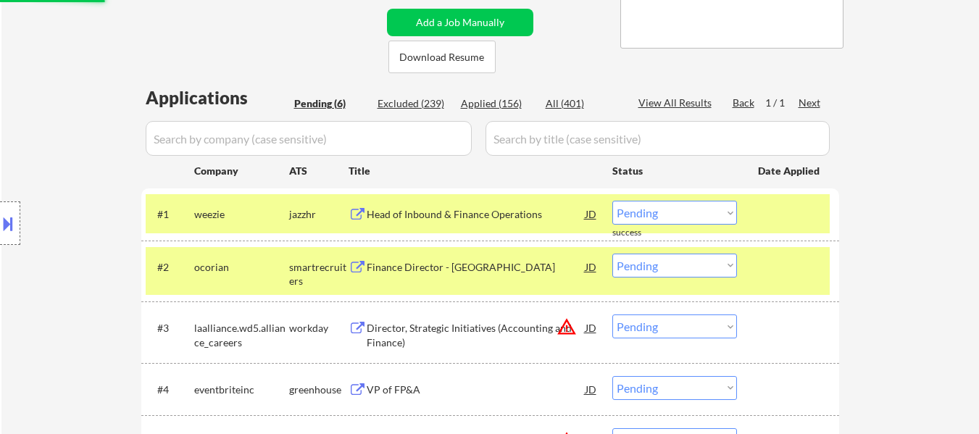
click at [780, 211] on div at bounding box center [790, 214] width 64 height 26
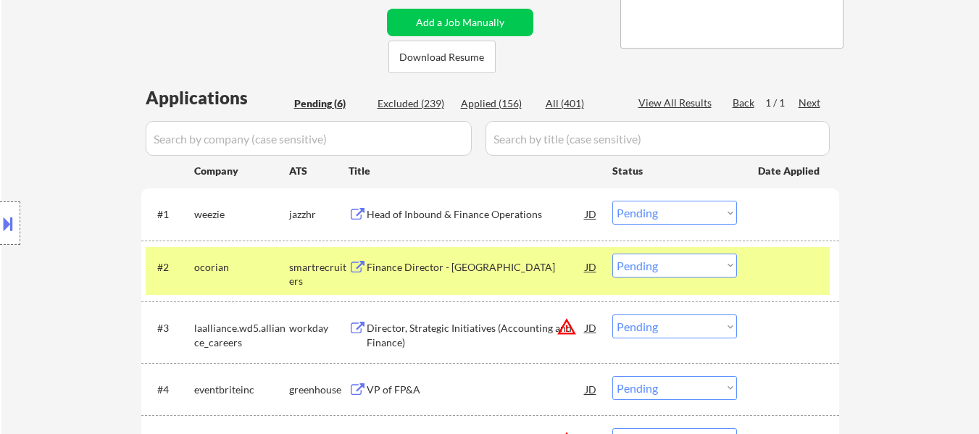
click at [774, 275] on div at bounding box center [790, 267] width 64 height 26
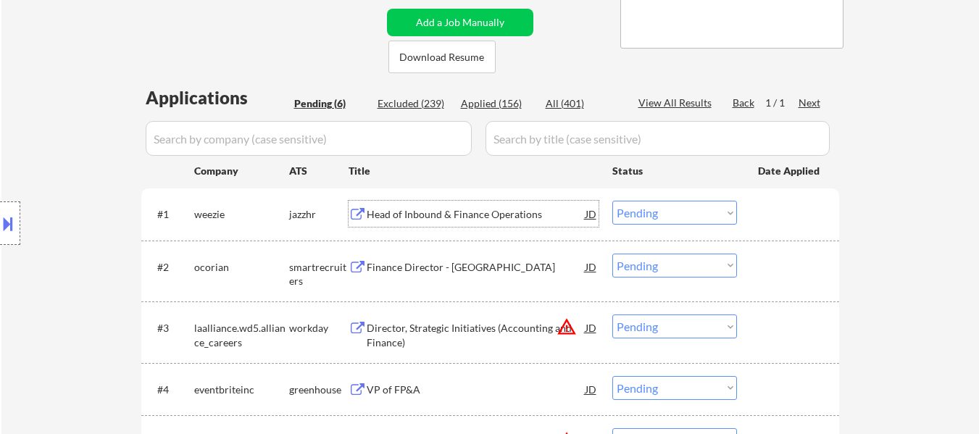
click at [470, 212] on div "Head of Inbound & Finance Operations" at bounding box center [476, 214] width 219 height 14
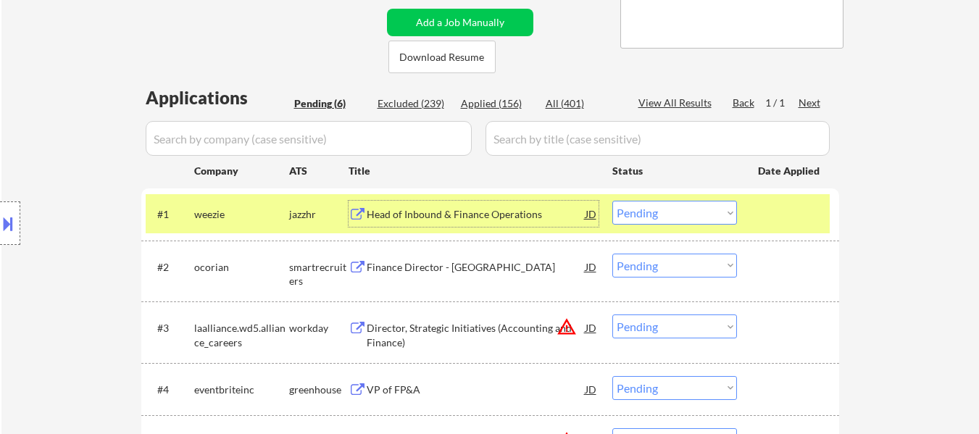
click at [439, 264] on div "Finance Director - [GEOGRAPHIC_DATA]" at bounding box center [476, 267] width 219 height 14
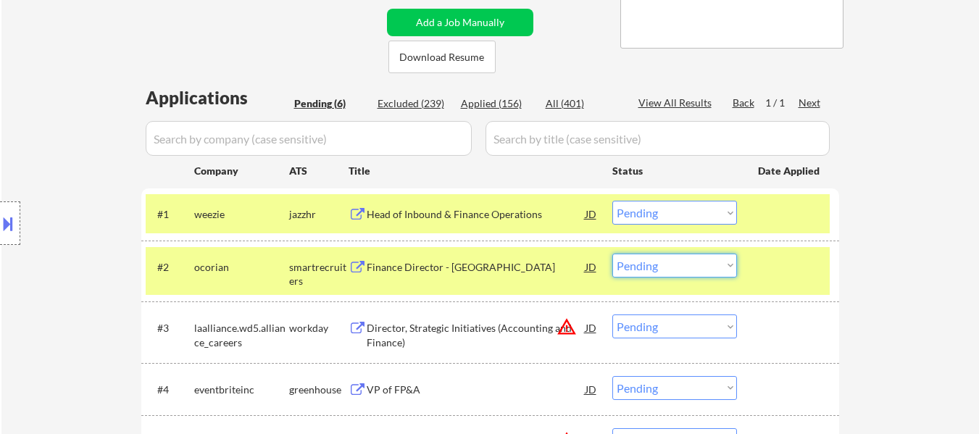
click at [695, 267] on select "Choose an option... Pending Applied Excluded (Questions) Excluded (Expired) Exc…" at bounding box center [674, 266] width 125 height 24
click at [612, 254] on select "Choose an option... Pending Applied Excluded (Questions) Excluded (Expired) Exc…" at bounding box center [674, 266] width 125 height 24
select select ""pending""
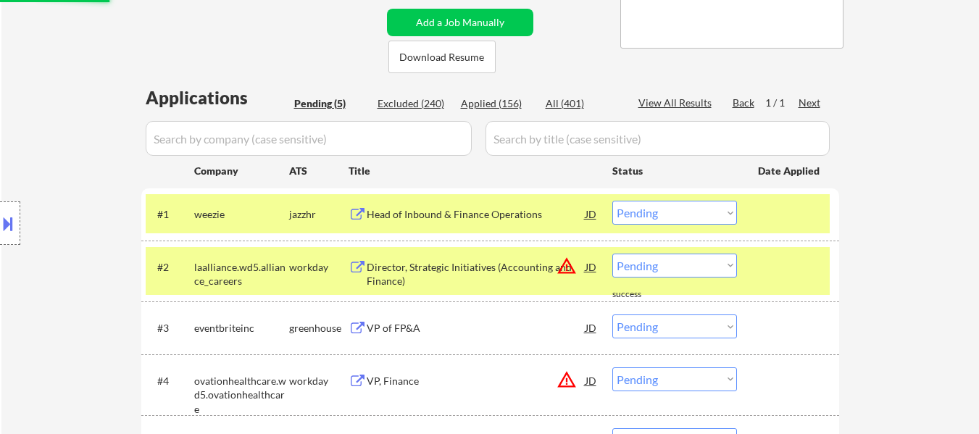
click at [788, 274] on div at bounding box center [790, 267] width 64 height 26
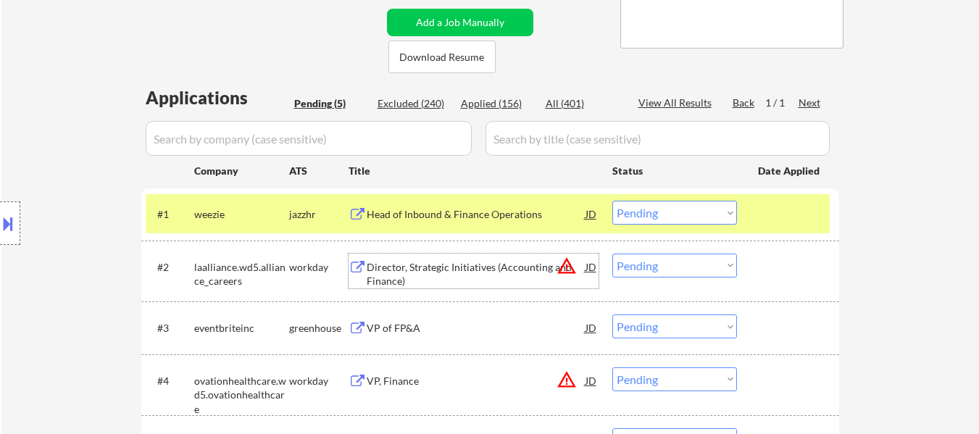
click at [446, 275] on div "Director, Strategic Initiatives (Accounting and Finance)" at bounding box center [476, 274] width 219 height 28
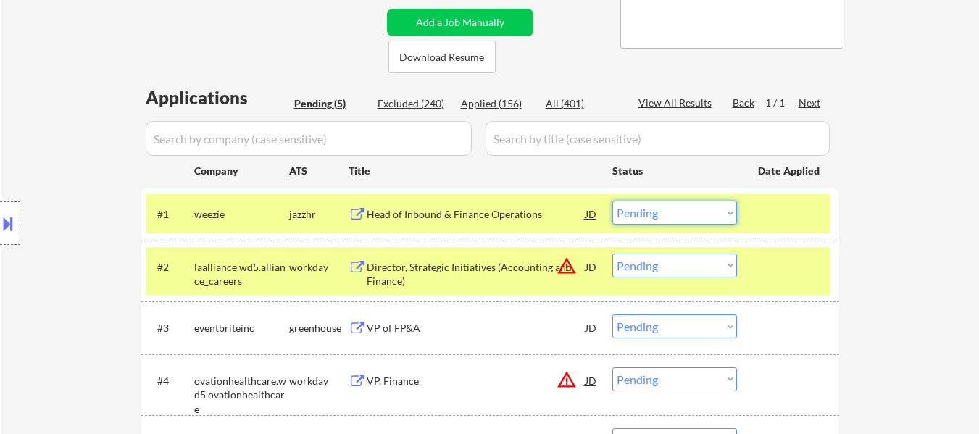
click at [654, 214] on select "Choose an option... Pending Applied Excluded (Questions) Excluded (Expired) Exc…" at bounding box center [674, 213] width 125 height 24
click at [612, 201] on select "Choose an option... Pending Applied Excluded (Questions) Excluded (Expired) Exc…" at bounding box center [674, 213] width 125 height 24
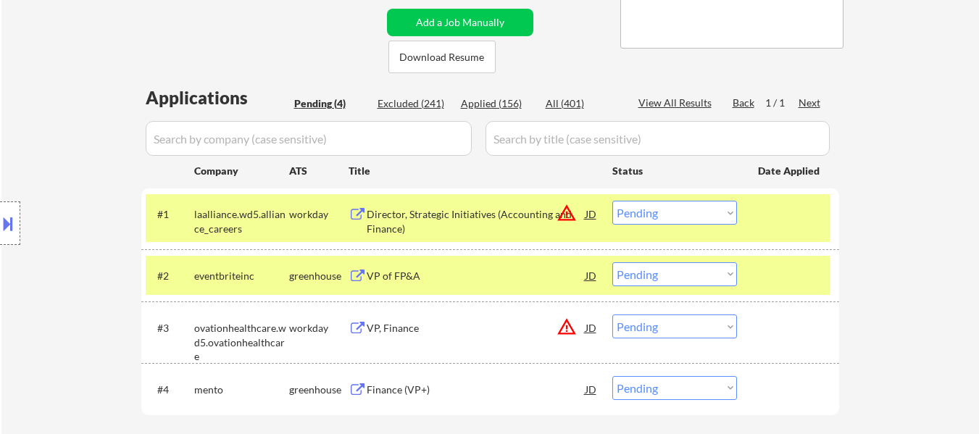
click at [405, 288] on div "#2 eventbriteinc greenhouse VP of FP&A JD warning_amber Choose an option... Pen…" at bounding box center [488, 275] width 684 height 39
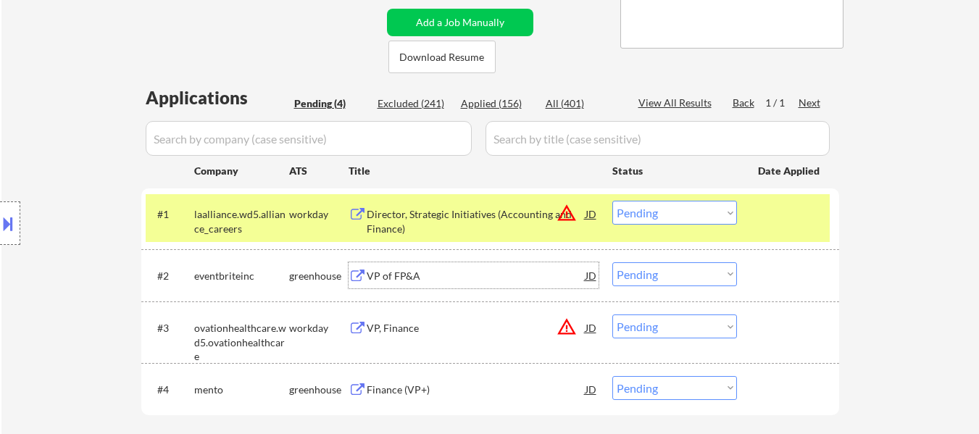
click at [397, 272] on div "VP of FP&A" at bounding box center [476, 276] width 219 height 14
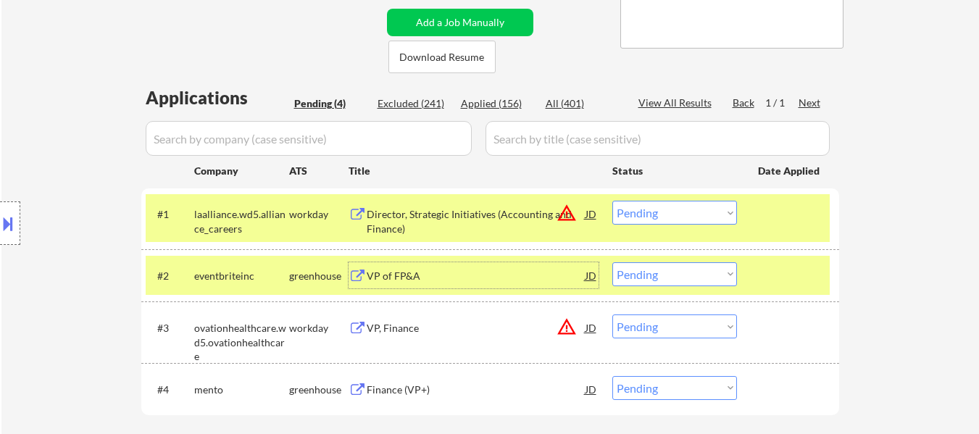
click at [633, 215] on select "Choose an option... Pending Applied Excluded (Questions) Excluded (Expired) Exc…" at bounding box center [674, 213] width 125 height 24
click at [612, 201] on select "Choose an option... Pending Applied Excluded (Questions) Excluded (Expired) Exc…" at bounding box center [674, 213] width 125 height 24
select select ""pending""
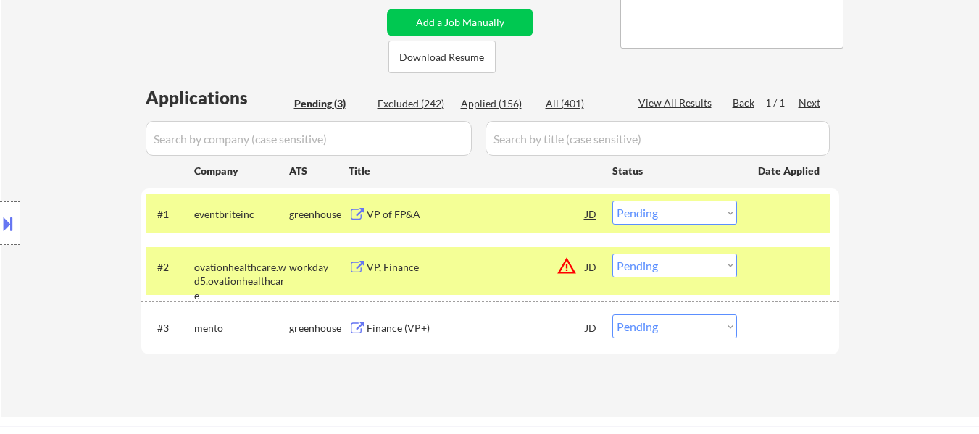
click at [777, 262] on div at bounding box center [790, 267] width 64 height 26
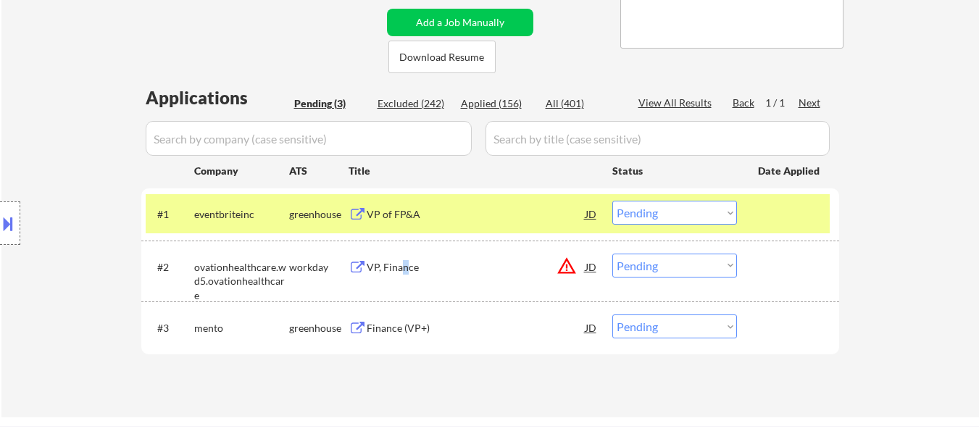
click at [403, 270] on div "VP, Finance" at bounding box center [476, 267] width 219 height 14
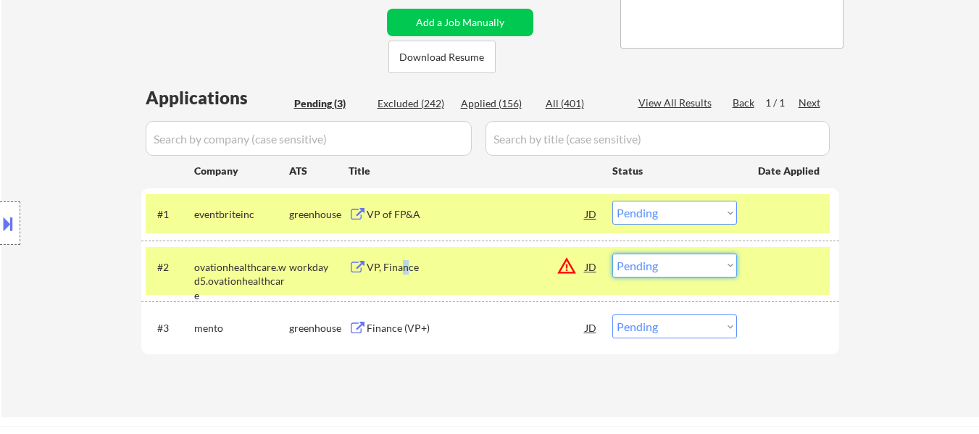
click at [675, 266] on select "Choose an option... Pending Applied Excluded (Questions) Excluded (Expired) Exc…" at bounding box center [674, 266] width 125 height 24
click at [612, 254] on select "Choose an option... Pending Applied Excluded (Questions) Excluded (Expired) Exc…" at bounding box center [674, 266] width 125 height 24
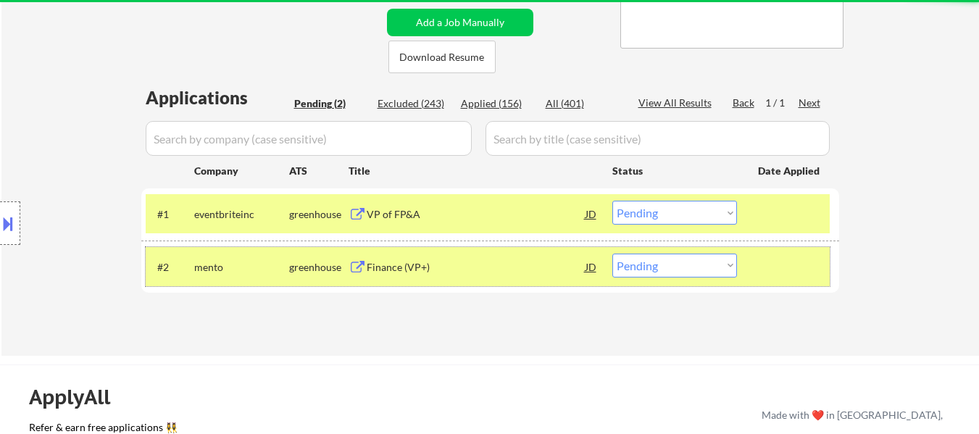
click at [758, 258] on div at bounding box center [790, 267] width 64 height 26
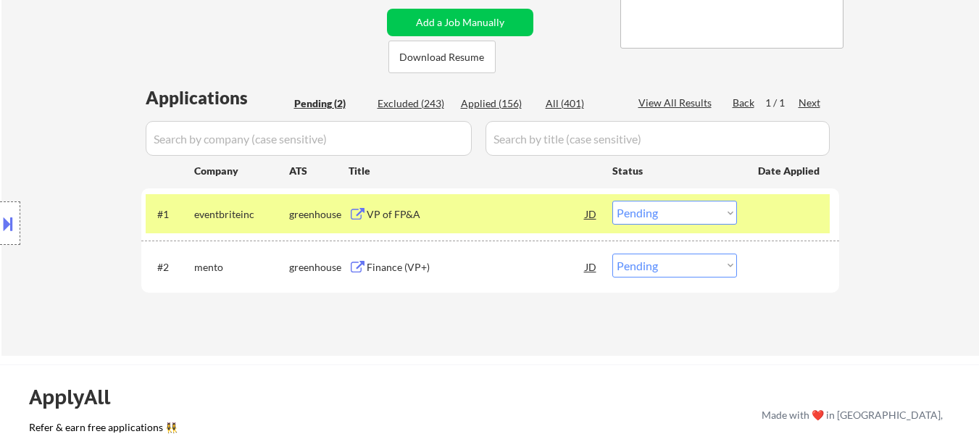
click at [433, 270] on div "Finance (VP+)" at bounding box center [476, 267] width 219 height 14
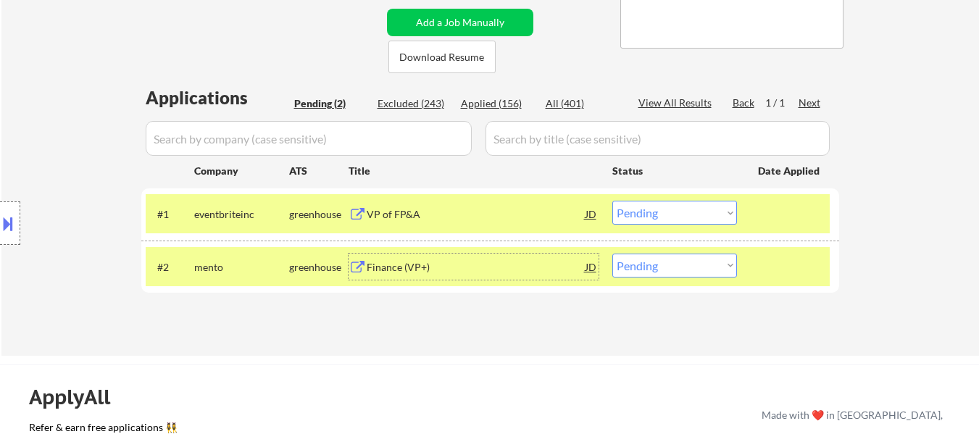
click at [714, 266] on select "Choose an option... Pending Applied Excluded (Questions) Excluded (Expired) Exc…" at bounding box center [674, 266] width 125 height 24
select select ""excluded__bad_match_""
click at [612, 254] on select "Choose an option... Pending Applied Excluded (Questions) Excluded (Expired) Exc…" at bounding box center [674, 266] width 125 height 24
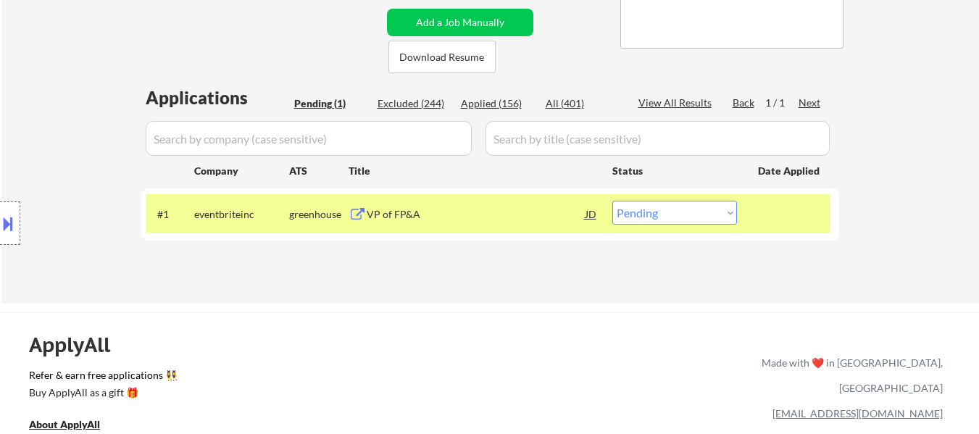
click at [659, 213] on select "Choose an option... Pending Applied Excluded (Questions) Excluded (Expired) Exc…" at bounding box center [674, 213] width 125 height 24
select select ""applied""
click at [612, 201] on select "Choose an option... Pending Applied Excluded (Questions) Excluded (Expired) Exc…" at bounding box center [674, 213] width 125 height 24
